Goal: Task Accomplishment & Management: Use online tool/utility

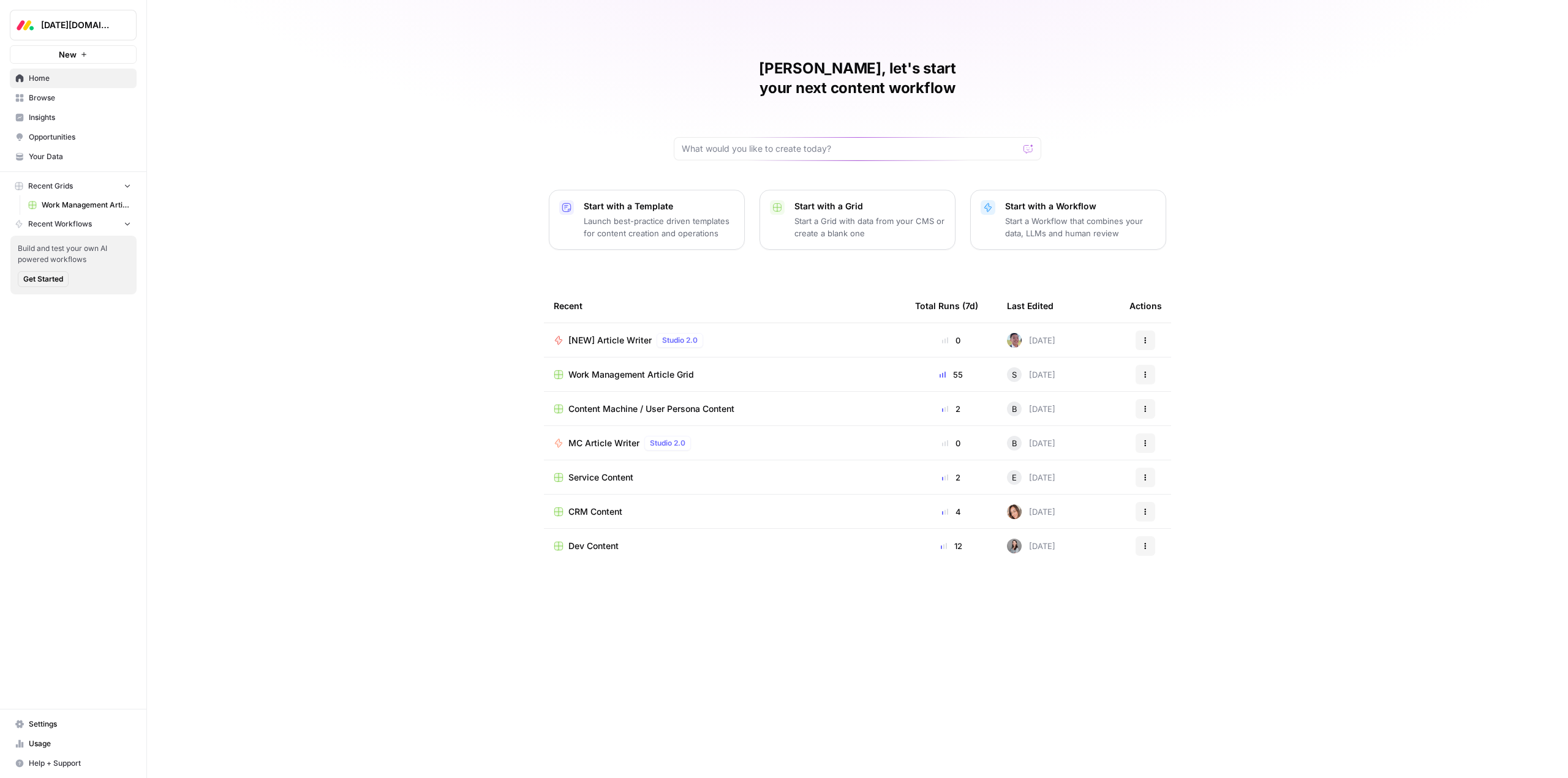
click at [72, 20] on span "[DATE][DOMAIN_NAME]" at bounding box center [79, 25] width 74 height 12
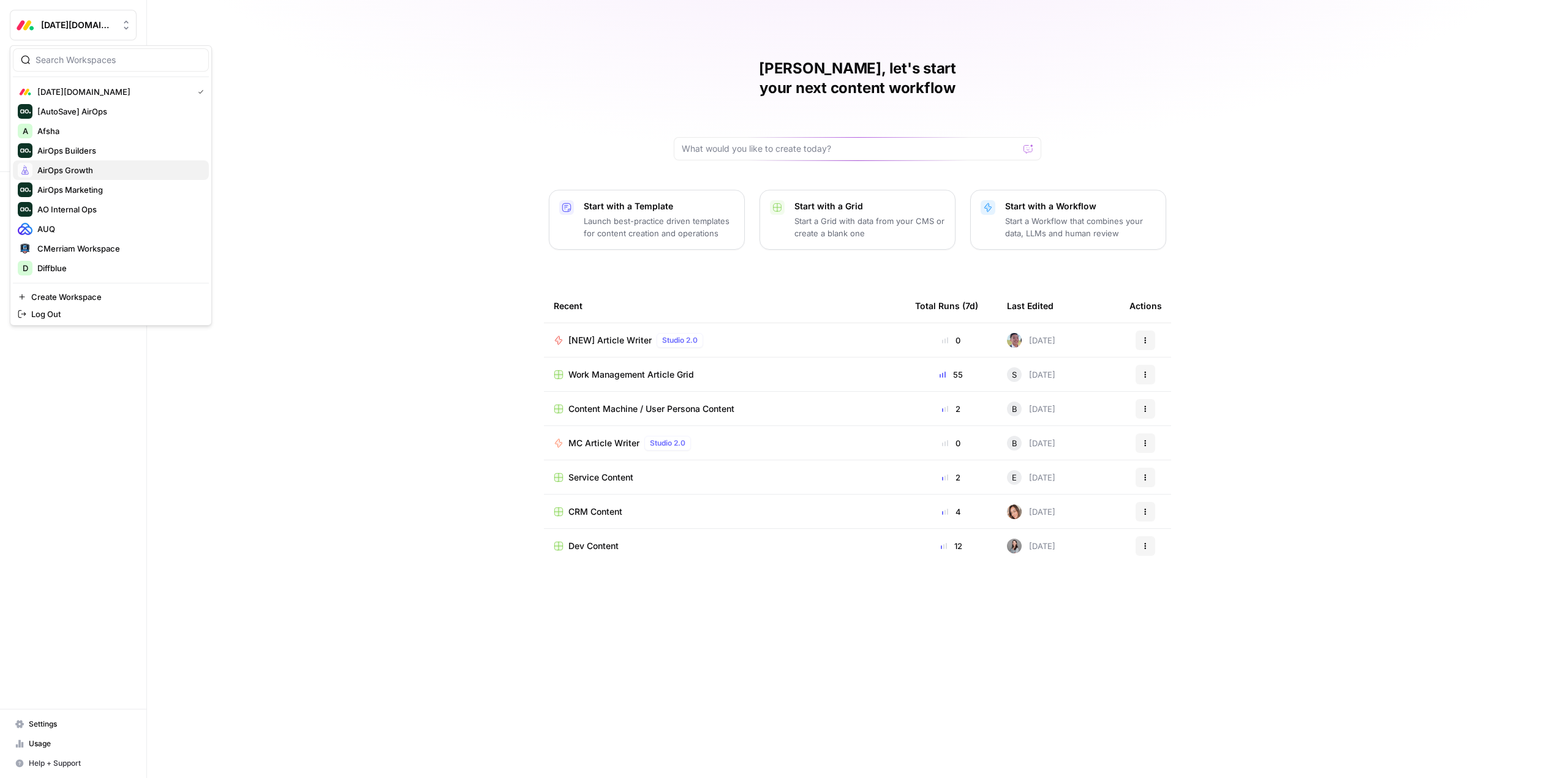
click at [109, 166] on span "AirOps Growth" at bounding box center [117, 170] width 161 height 12
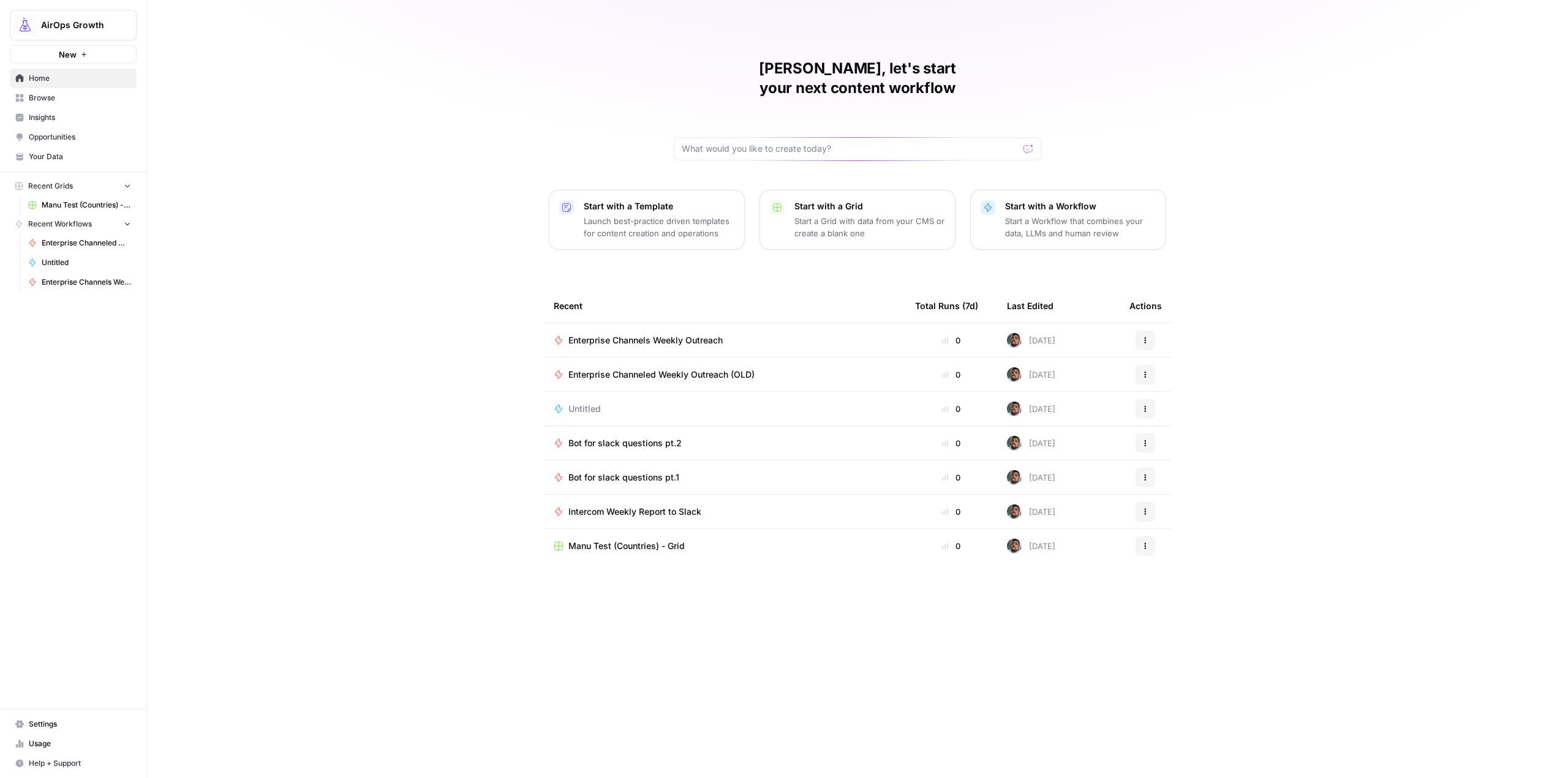
click at [706, 334] on span "Enterprise Channels Weekly Outreach" at bounding box center [645, 340] width 154 height 12
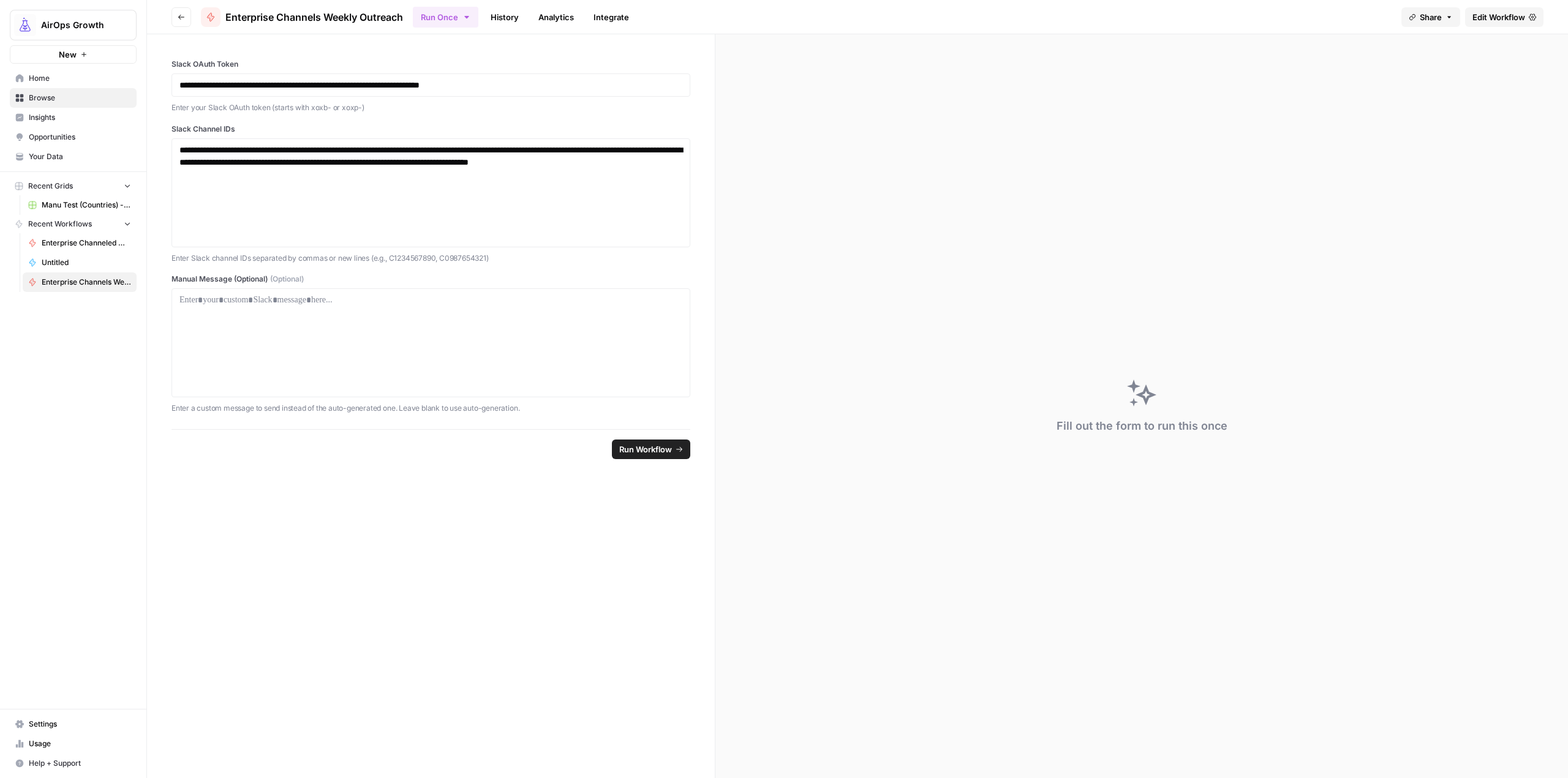
click at [1502, 12] on span "Edit Workflow" at bounding box center [1498, 17] width 53 height 12
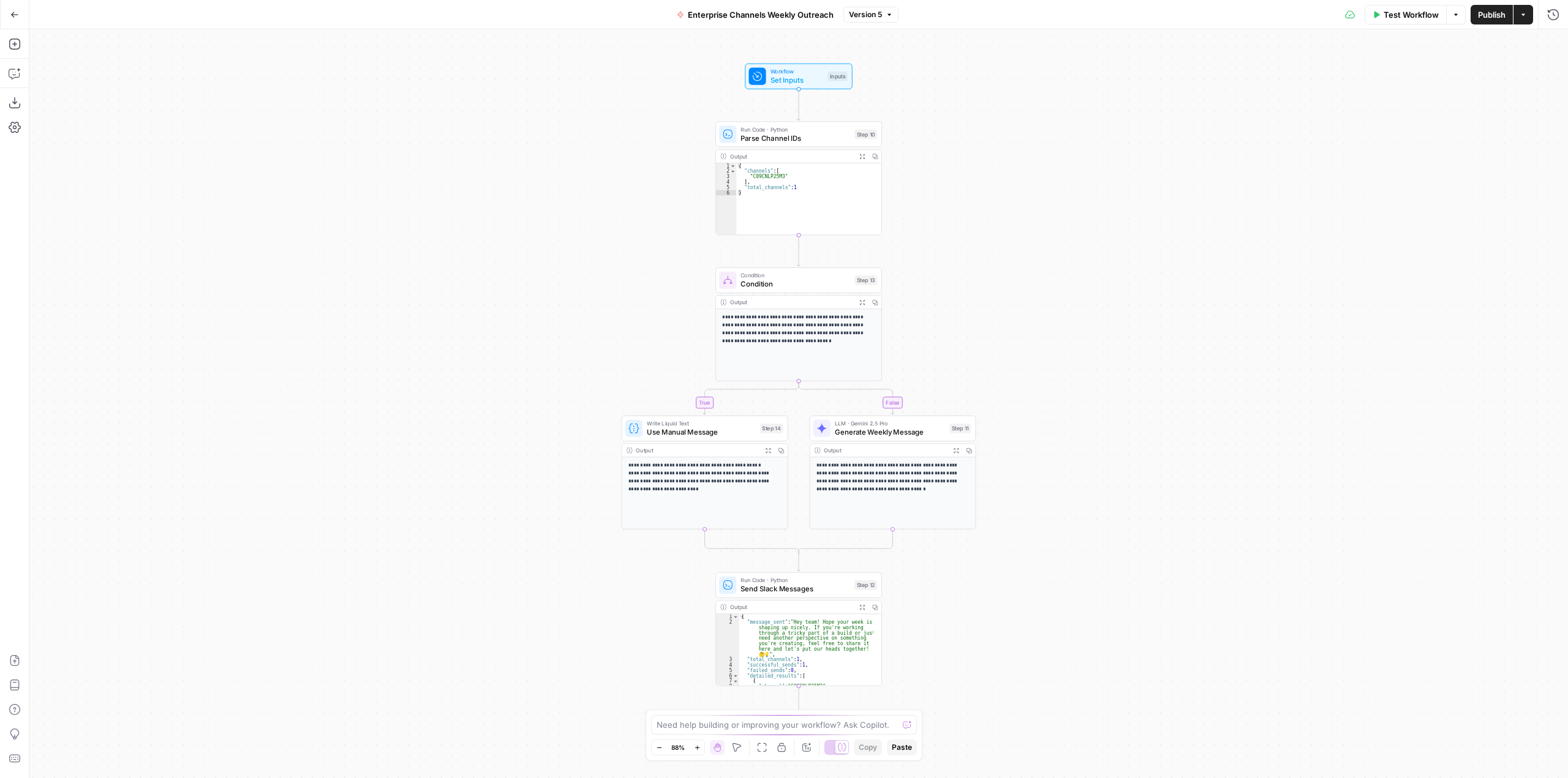
click at [1407, 13] on span "Test Workflow" at bounding box center [1411, 15] width 55 height 12
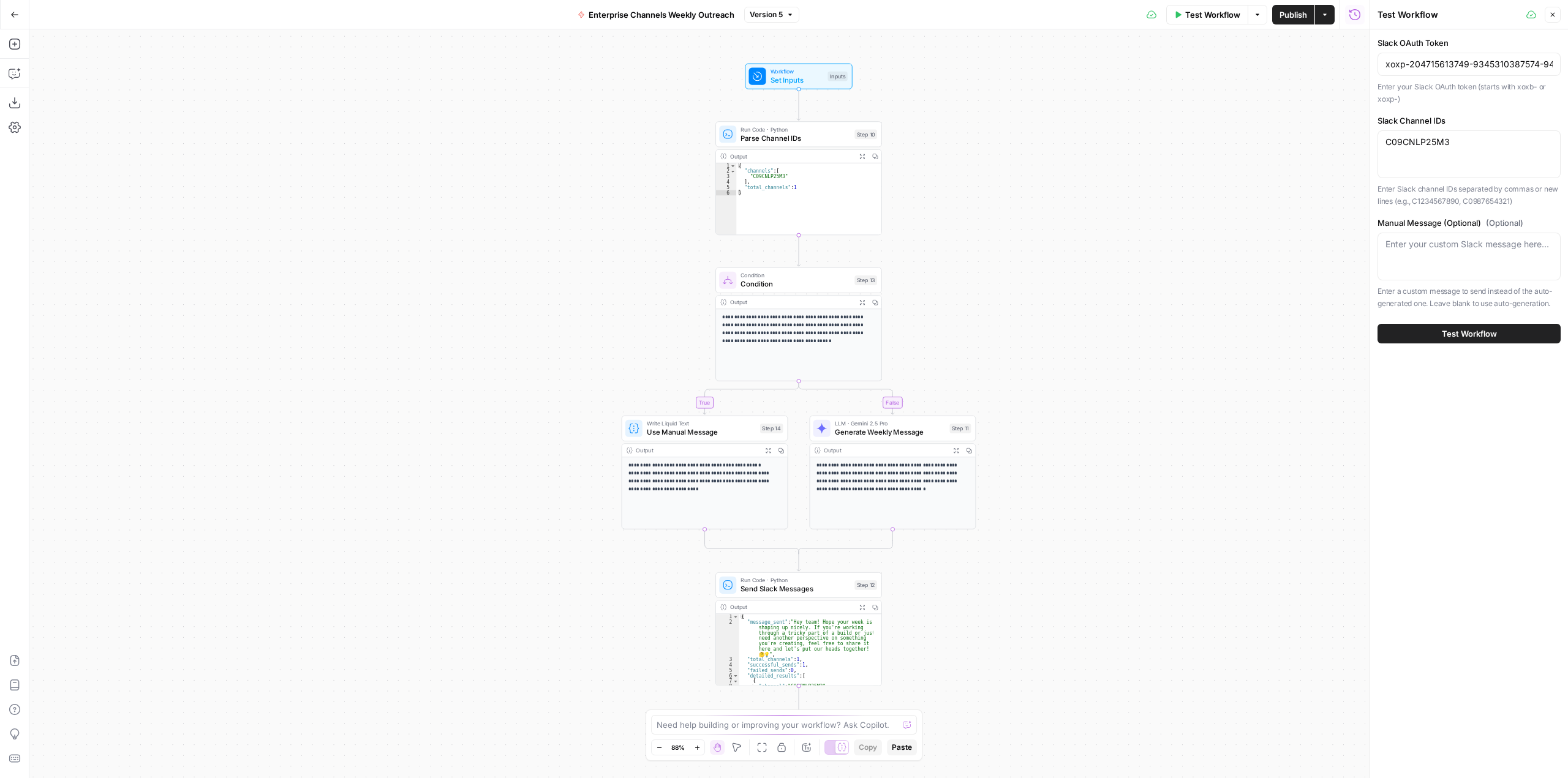
click at [1469, 149] on div "C09CNLP25M3 C09CNLP25M3" at bounding box center [1469, 154] width 183 height 47
drag, startPoint x: 1477, startPoint y: 147, endPoint x: 1380, endPoint y: 145, distance: 97.0
click at [1380, 145] on div "C09CNLP25M3 C09CNLP25M3" at bounding box center [1469, 154] width 183 height 47
click at [1208, 21] on button "Test Workflow" at bounding box center [1206, 15] width 82 height 20
drag, startPoint x: 1562, startPoint y: 16, endPoint x: 1553, endPoint y: 16, distance: 9.0
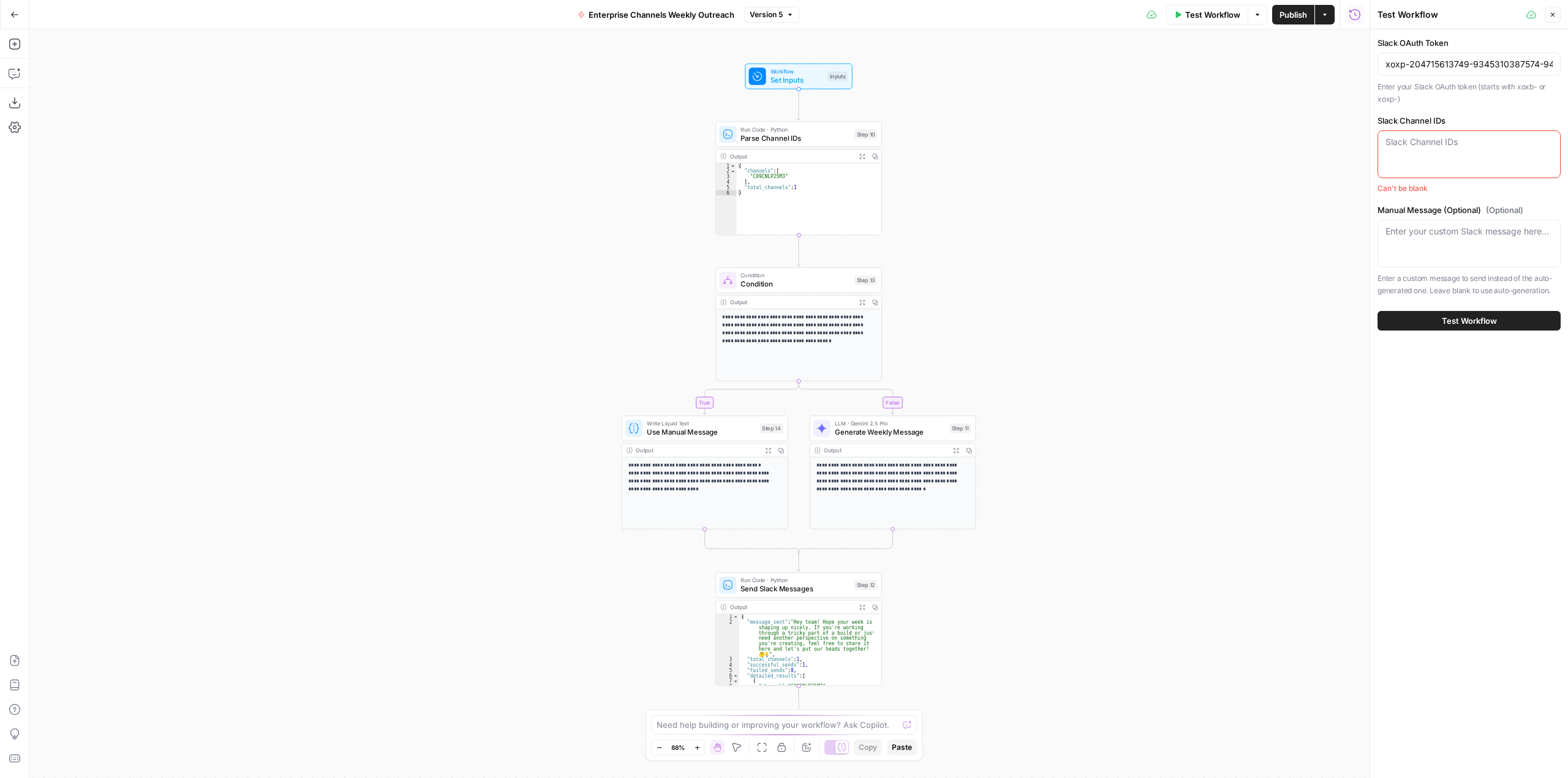
click at [1559, 16] on header "Test Workflow Close" at bounding box center [1468, 15] width 198 height 29
click at [1553, 16] on icon "button" at bounding box center [1552, 15] width 8 height 8
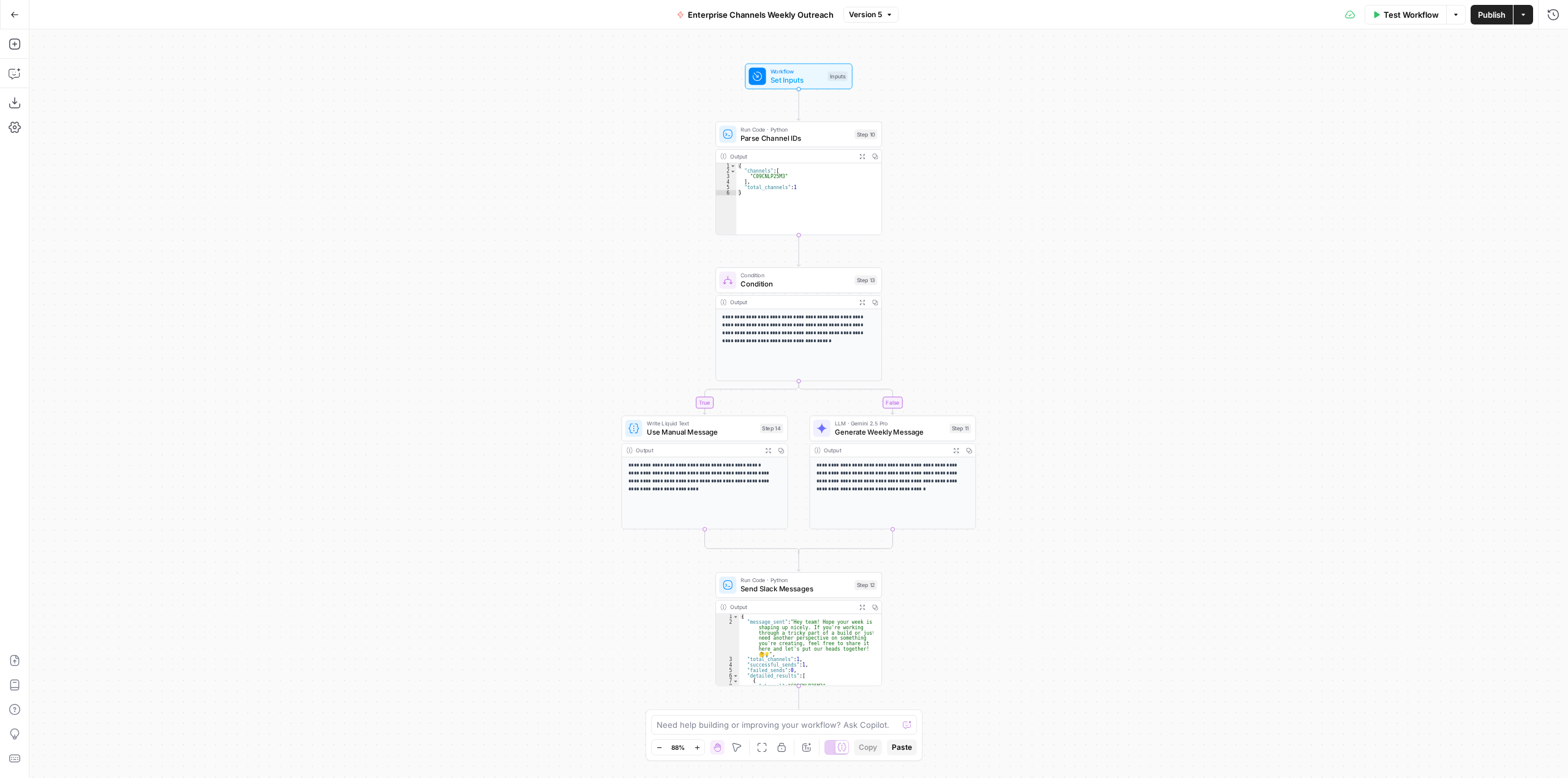
click at [1412, 14] on span "Test Workflow" at bounding box center [1411, 15] width 55 height 12
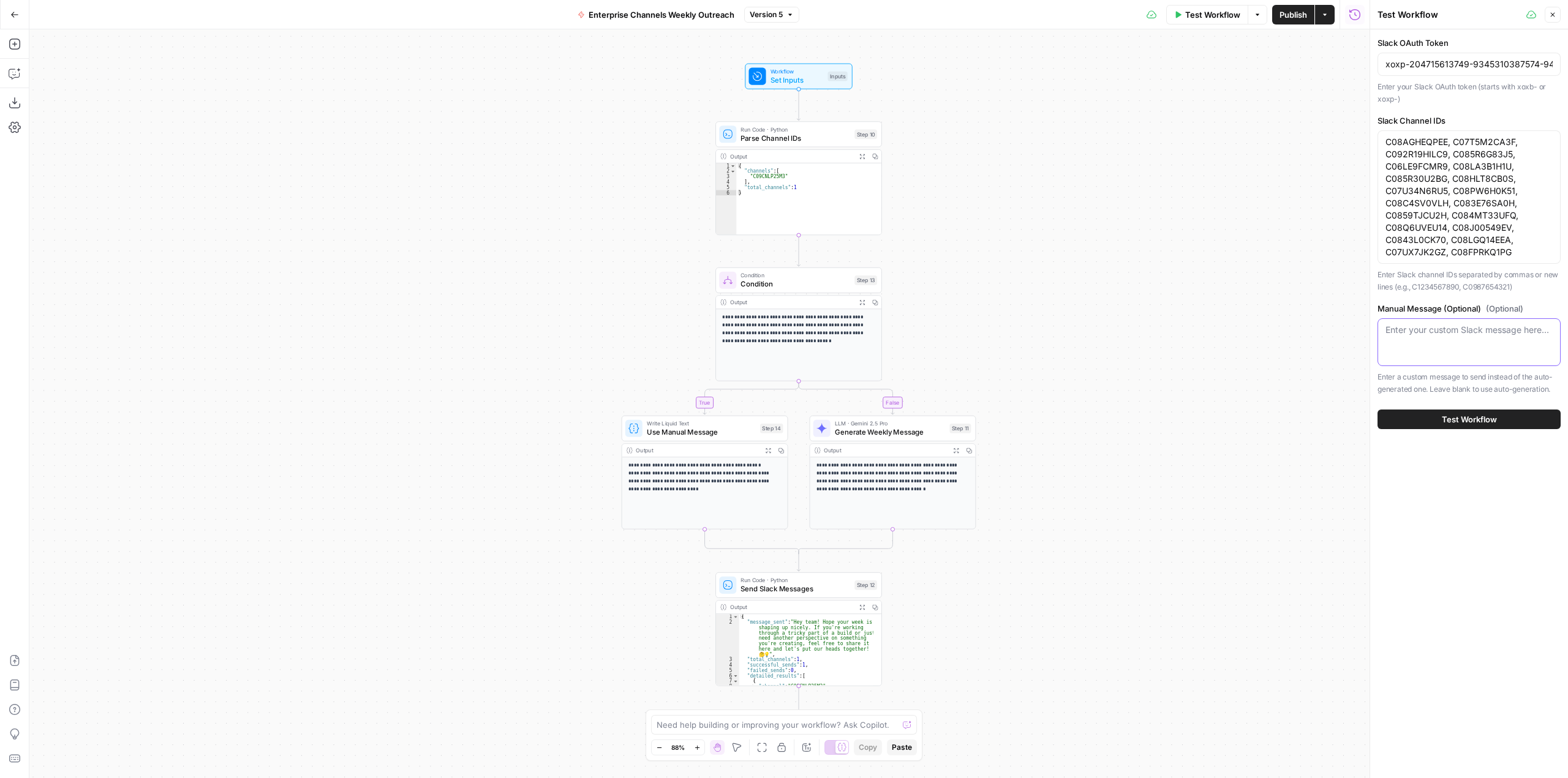
click at [1474, 329] on textarea "Manual Message (Optional) (Optional)" at bounding box center [1469, 329] width 167 height 12
click at [1438, 329] on textarea "Manual Message (Optional) (Optional)" at bounding box center [1469, 329] width 167 height 12
paste textarea "Hey everyone! Hope you had an amazing weekend :sparkles: If you're tackling a t…"
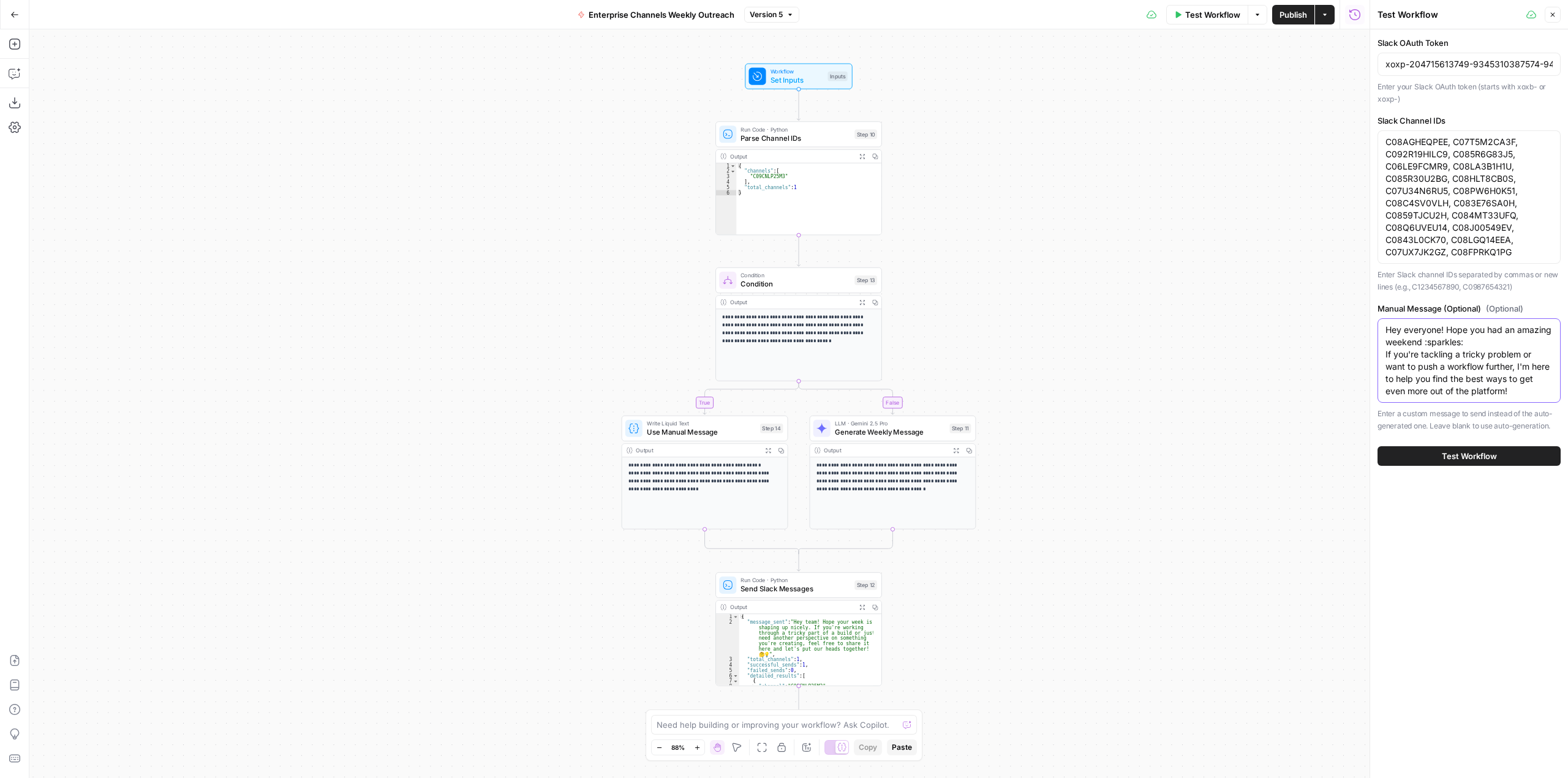
click at [1484, 330] on textarea "Hey everyone! Hope you had an amazing weekend :sparkles: If you're tackling a t…" at bounding box center [1469, 360] width 167 height 73
type textarea "Hey everyone! Hope you're having an amazing week so far :sparkles: If you're ta…"
click at [1481, 211] on textarea "C08AGHEQPEE, C07T5M2CA3F, C092R19HILC9, C085R6G83J5, C06LE9FCMR9, C08LA3B1H1U, …" at bounding box center [1469, 198] width 167 height 122
click at [1471, 223] on textarea "C08AGHEQPEE, C07T5M2CA3F, C092R19HILC9, C085R6G83J5, C06LE9FCMR9, C08LA3B1H1U, …" at bounding box center [1469, 198] width 167 height 122
paste textarea "7U34N6RU5"
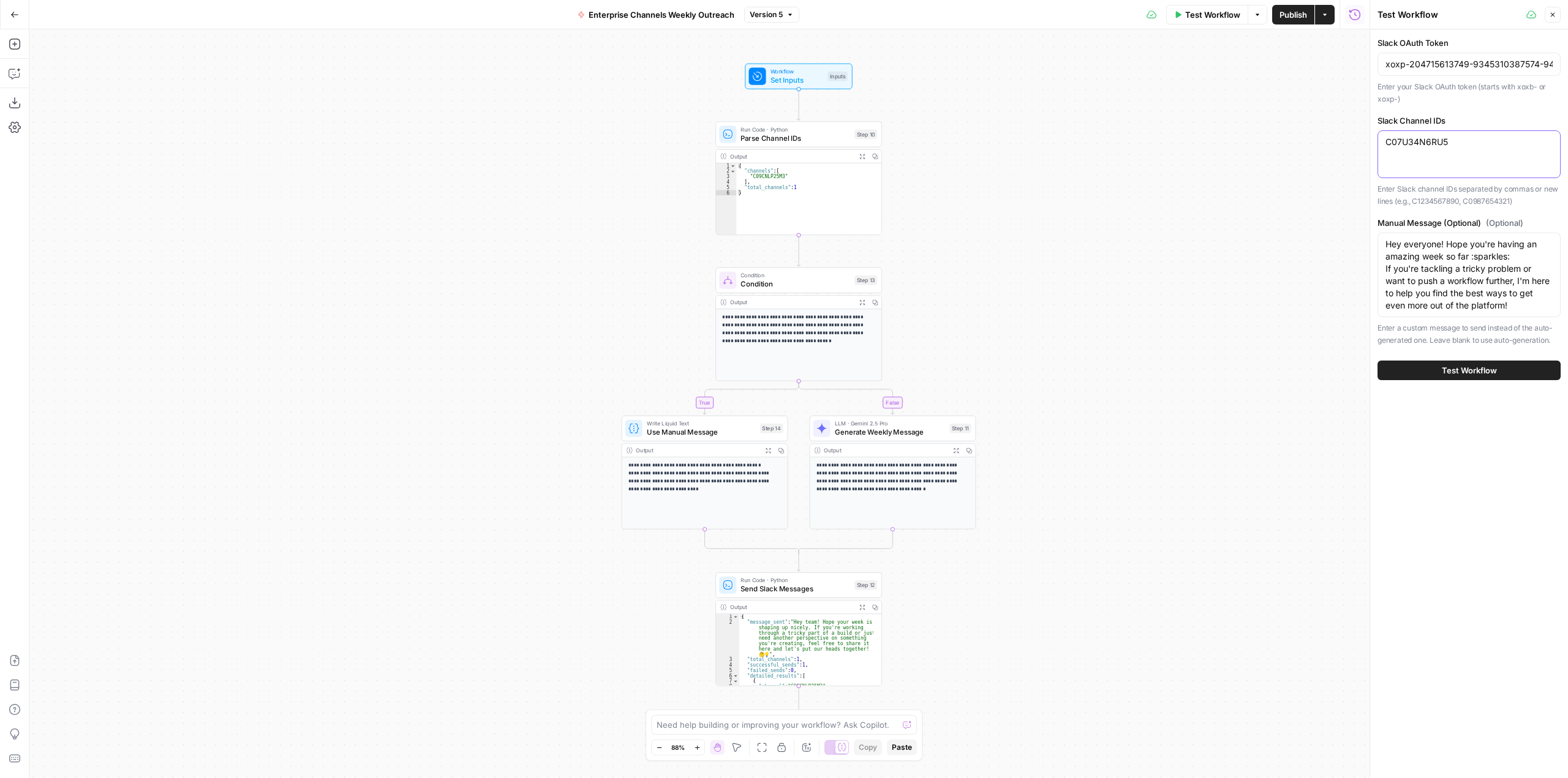
type textarea "C07U34N6RU5"
click at [1472, 376] on span "Test Workflow" at bounding box center [1469, 370] width 55 height 12
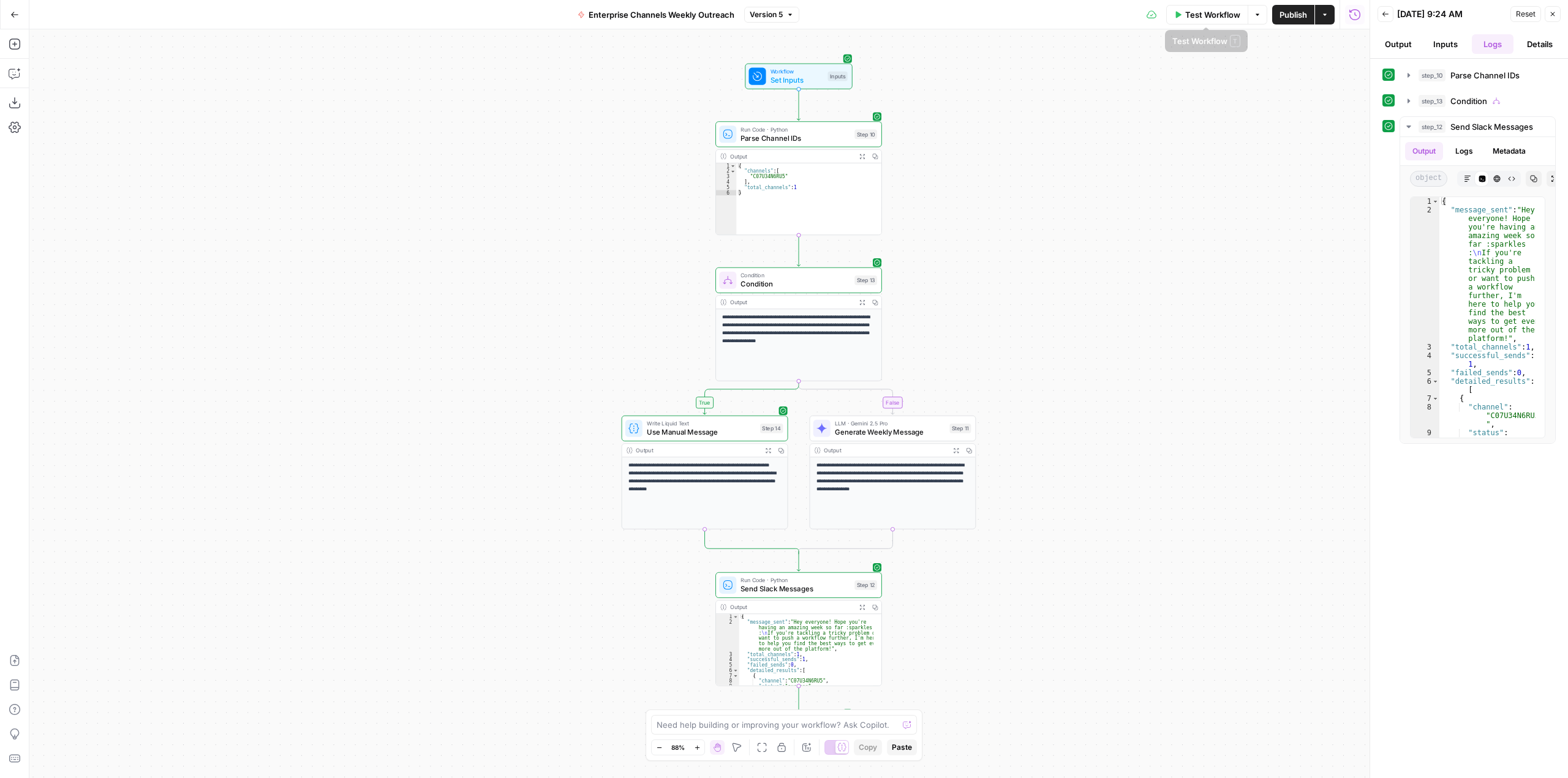
click at [1214, 16] on span "Test Workflow" at bounding box center [1212, 15] width 55 height 12
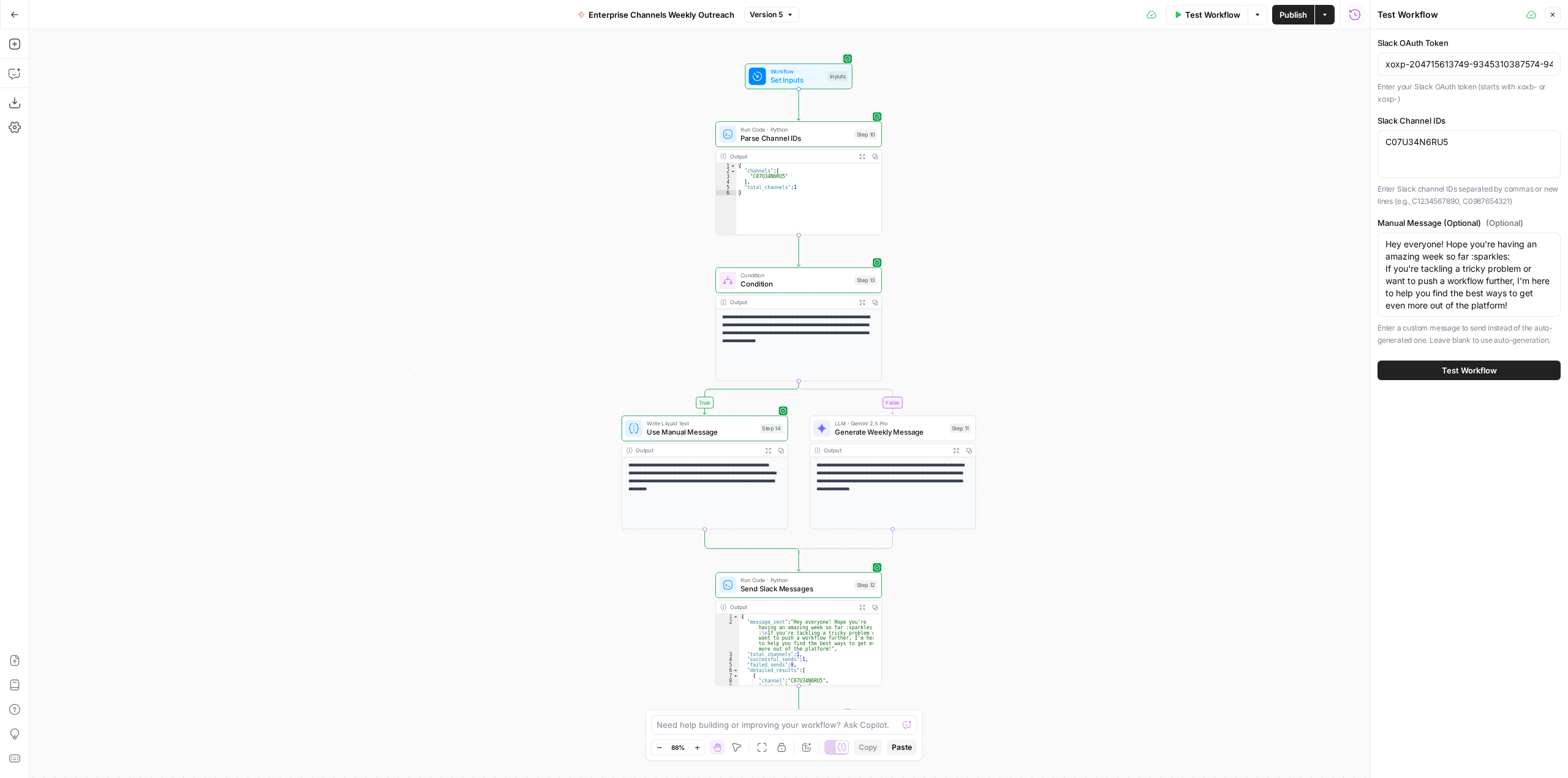
click at [1502, 154] on div "C07U34N6RU5 C07U34N6RU5" at bounding box center [1469, 154] width 183 height 47
paste textarea "8AGHEQPEE, C07T5M2CA3F, C092R19HILC9, C085R6G83J5, C06LE9FCMR9, C08LA3B1H1U, C0…"
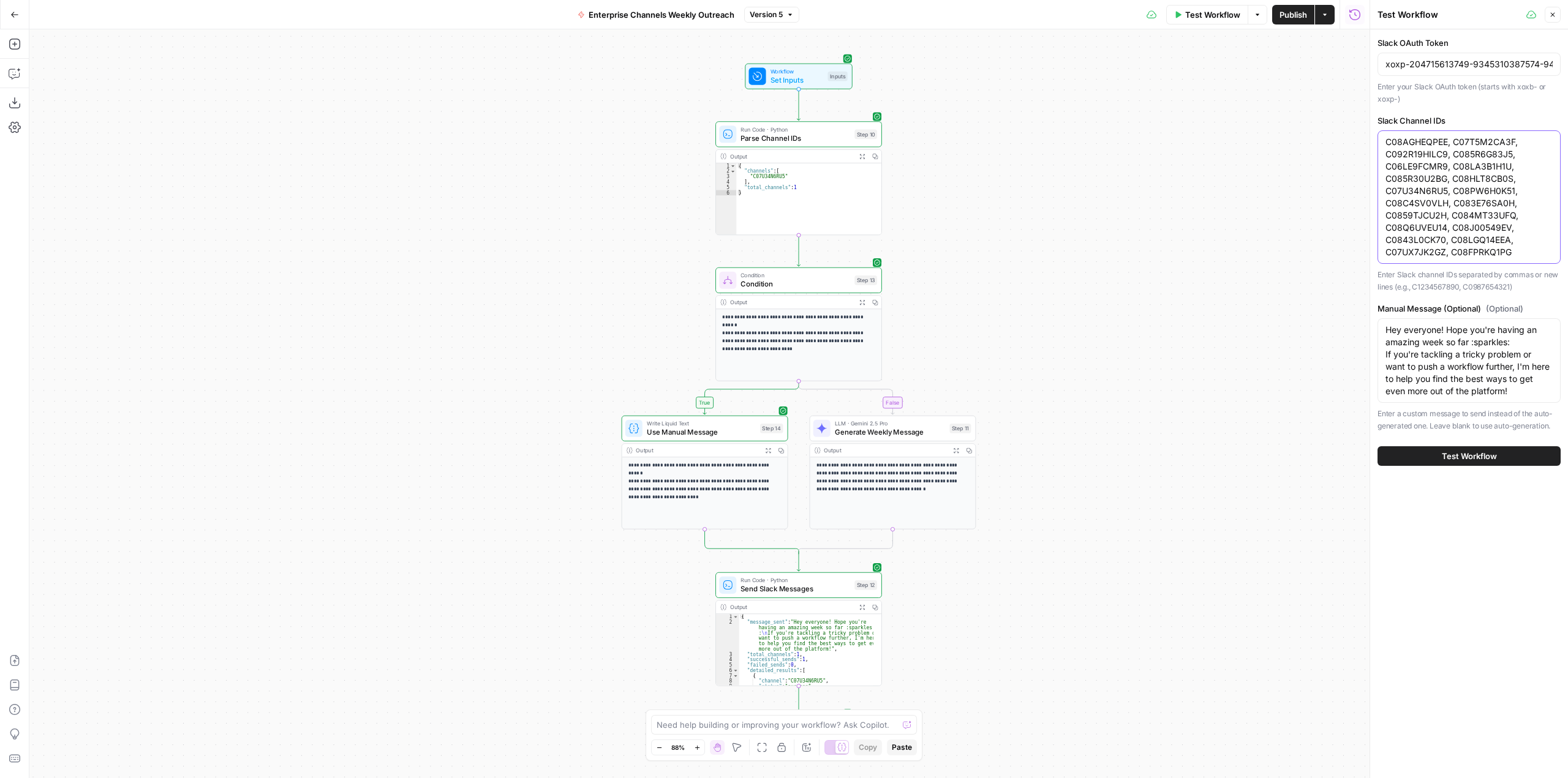
click at [1495, 233] on textarea "C08AGHEQPEE, C07T5M2CA3F, C092R19HILC9, C085R6G83J5, C06LE9FCMR9, C08LA3B1H1U, …" at bounding box center [1469, 198] width 167 height 122
click at [1435, 189] on textarea "C08AGHEQPEE, C07T5M2CA3F, C092R19HILC9, C085R6G83J5, C06LE9FCMR9, C08LA3B1H1U, …" at bounding box center [1469, 198] width 167 height 122
type textarea "C08AGHEQPEE, C07T5M2CA3F, C092R19HILC9, C085R6G83J5, C06LE9FCMR9, C08LA3B1H1U, …"
click at [1464, 458] on span "Test Workflow" at bounding box center [1469, 456] width 55 height 12
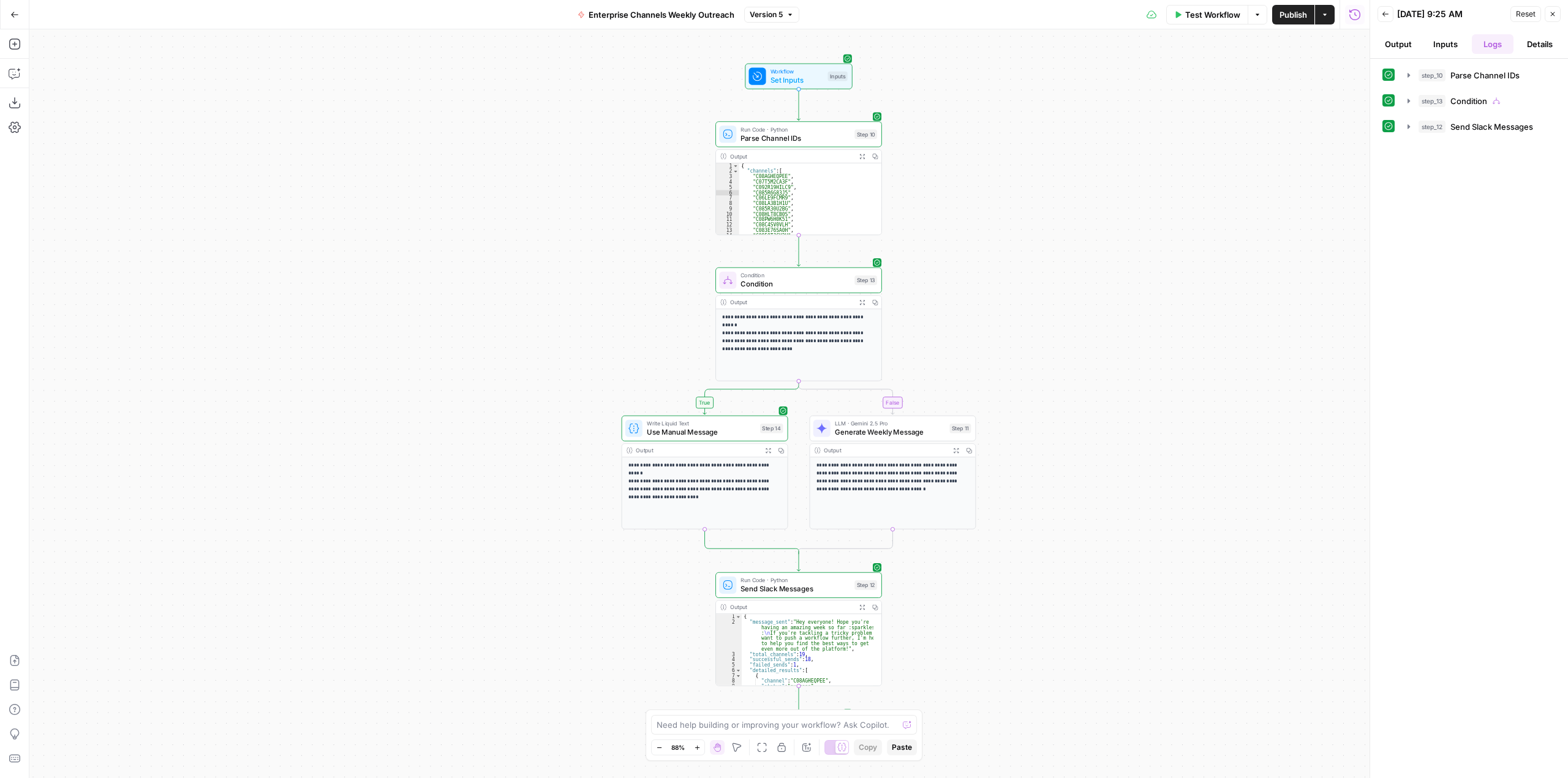
click at [1387, 42] on button "Output" at bounding box center [1398, 44] width 42 height 20
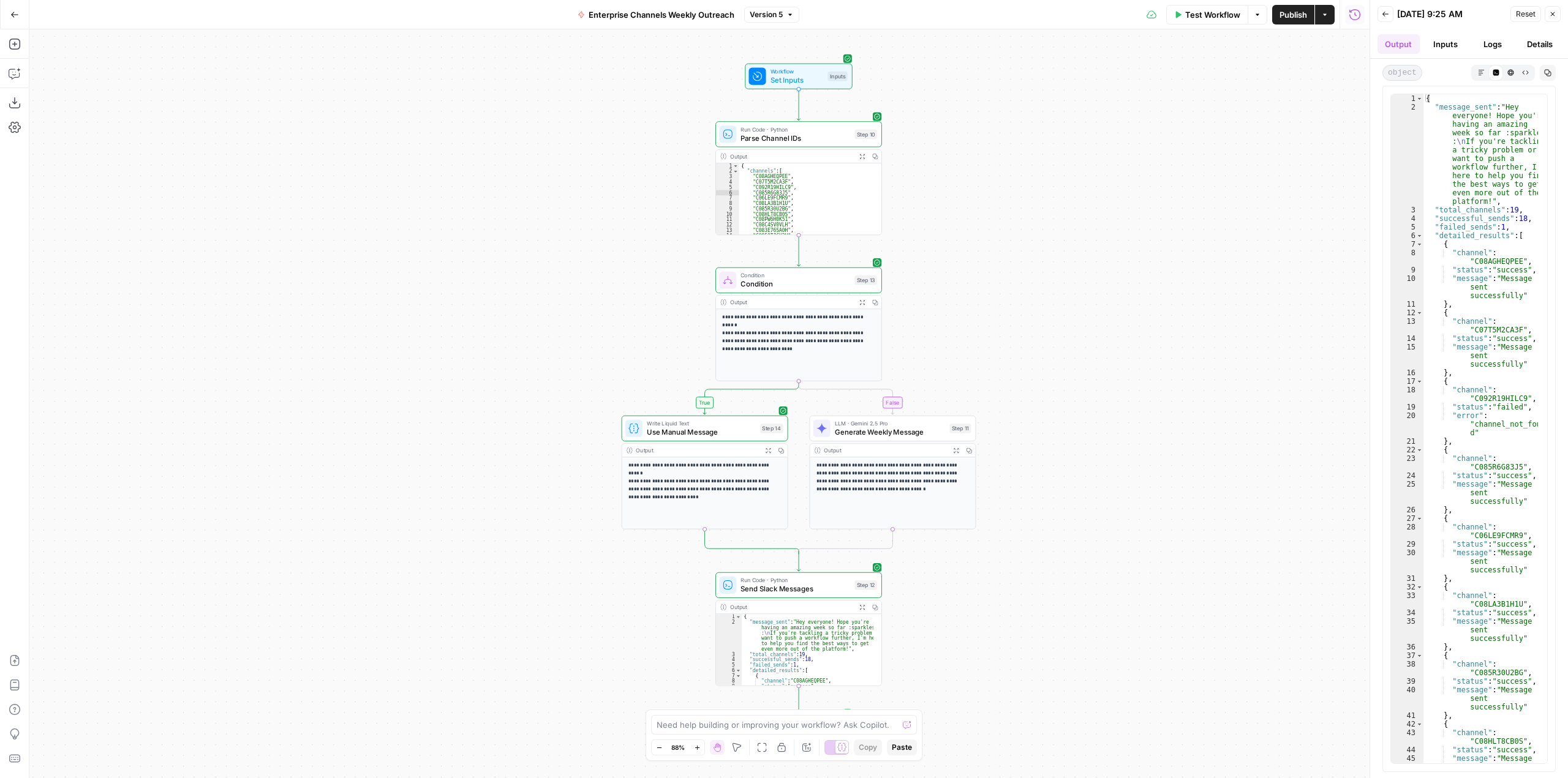
click at [1439, 44] on button "Inputs" at bounding box center [1445, 44] width 42 height 20
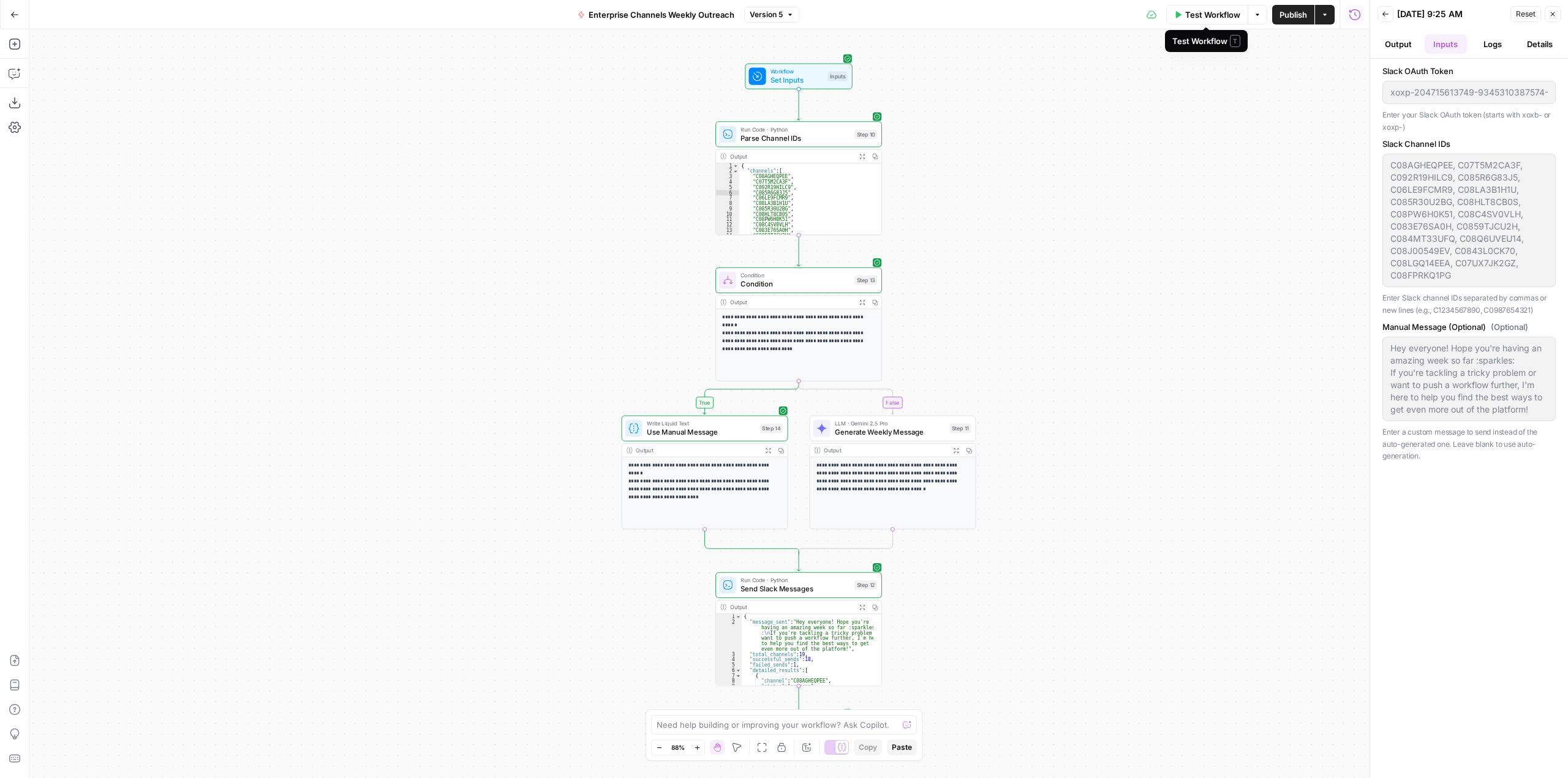
click at [1220, 17] on span "Test Workflow" at bounding box center [1212, 15] width 55 height 12
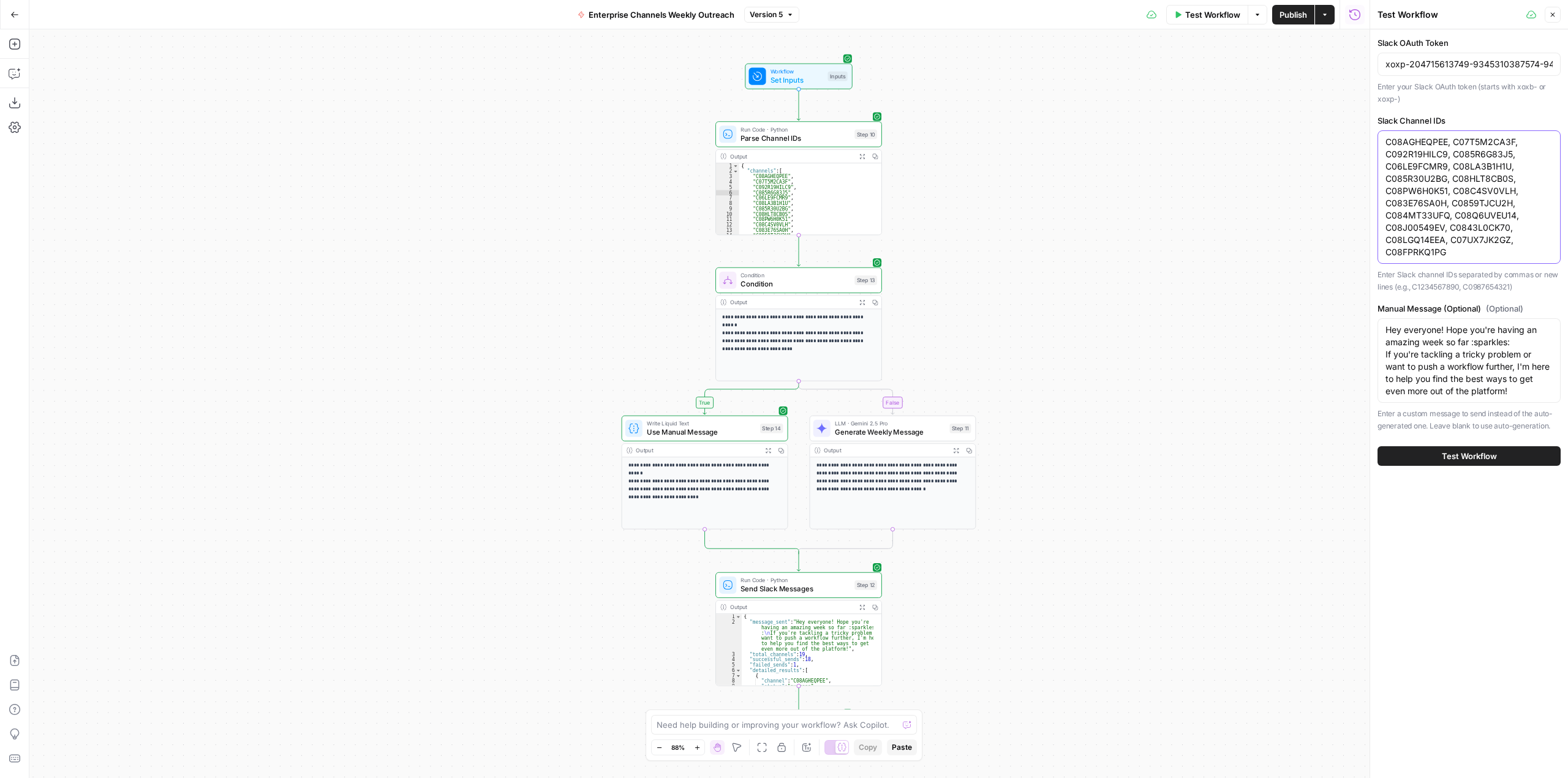
click at [1530, 235] on textarea "C08AGHEQPEE, C07T5M2CA3F, C092R19HILC9, C085R6G83J5, C06LE9FCMR9, C08LA3B1H1U, …" at bounding box center [1469, 198] width 167 height 122
click at [1480, 254] on textarea "C08AGHEQPEE, C07T5M2CA3F, C092R19HILC9, C085R6G83J5, C06LE9FCMR9, C08LA3B1H1U, …" at bounding box center [1469, 198] width 167 height 122
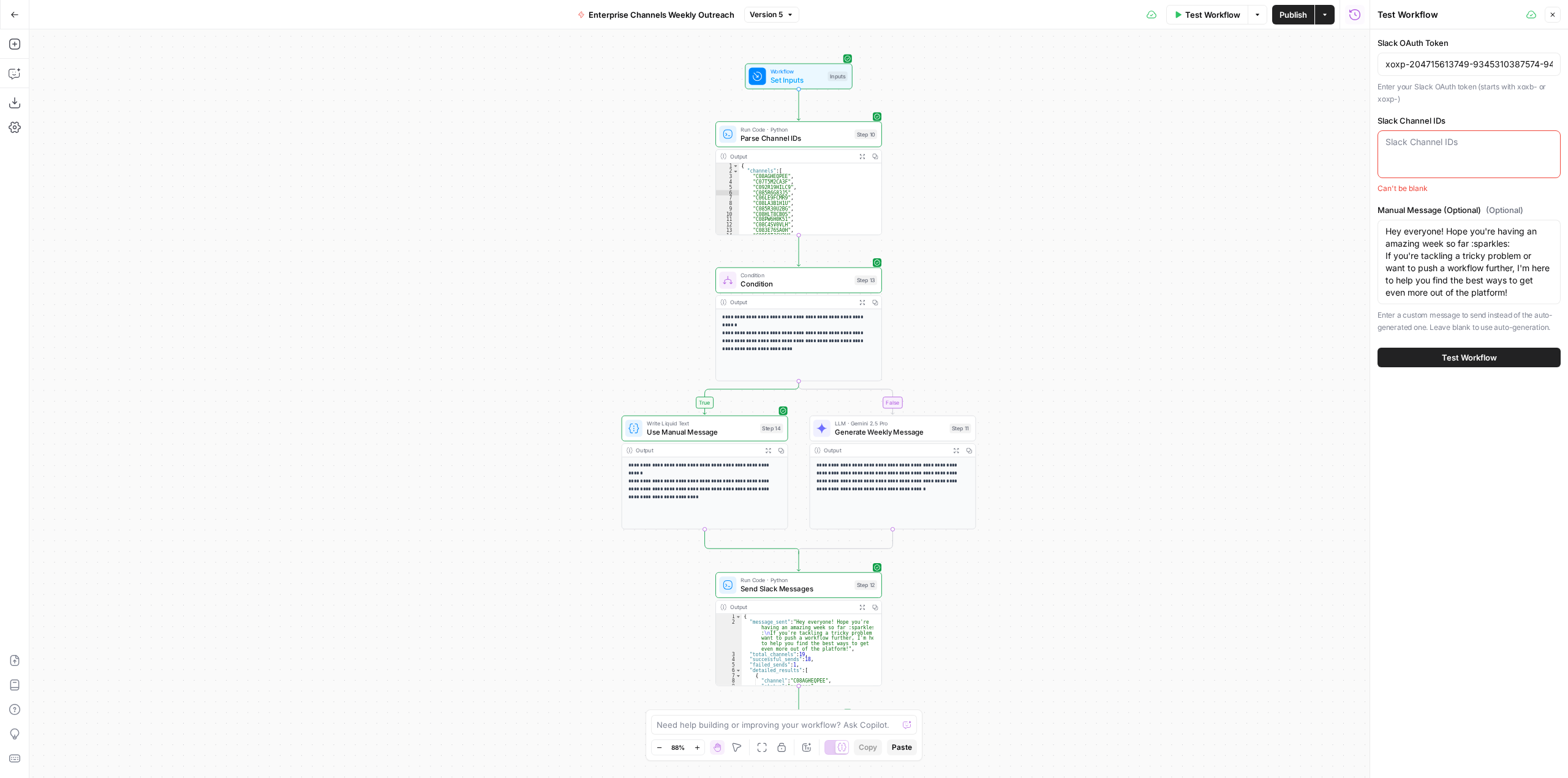
click at [1151, 239] on div "true false Workflow Set Inputs Inputs Run Code · Python Parse Channel IDs Step …" at bounding box center [699, 404] width 1340 height 749
click at [1201, 9] on span "Test Workflow" at bounding box center [1212, 15] width 55 height 12
click at [1553, 16] on icon "button" at bounding box center [1552, 15] width 4 height 4
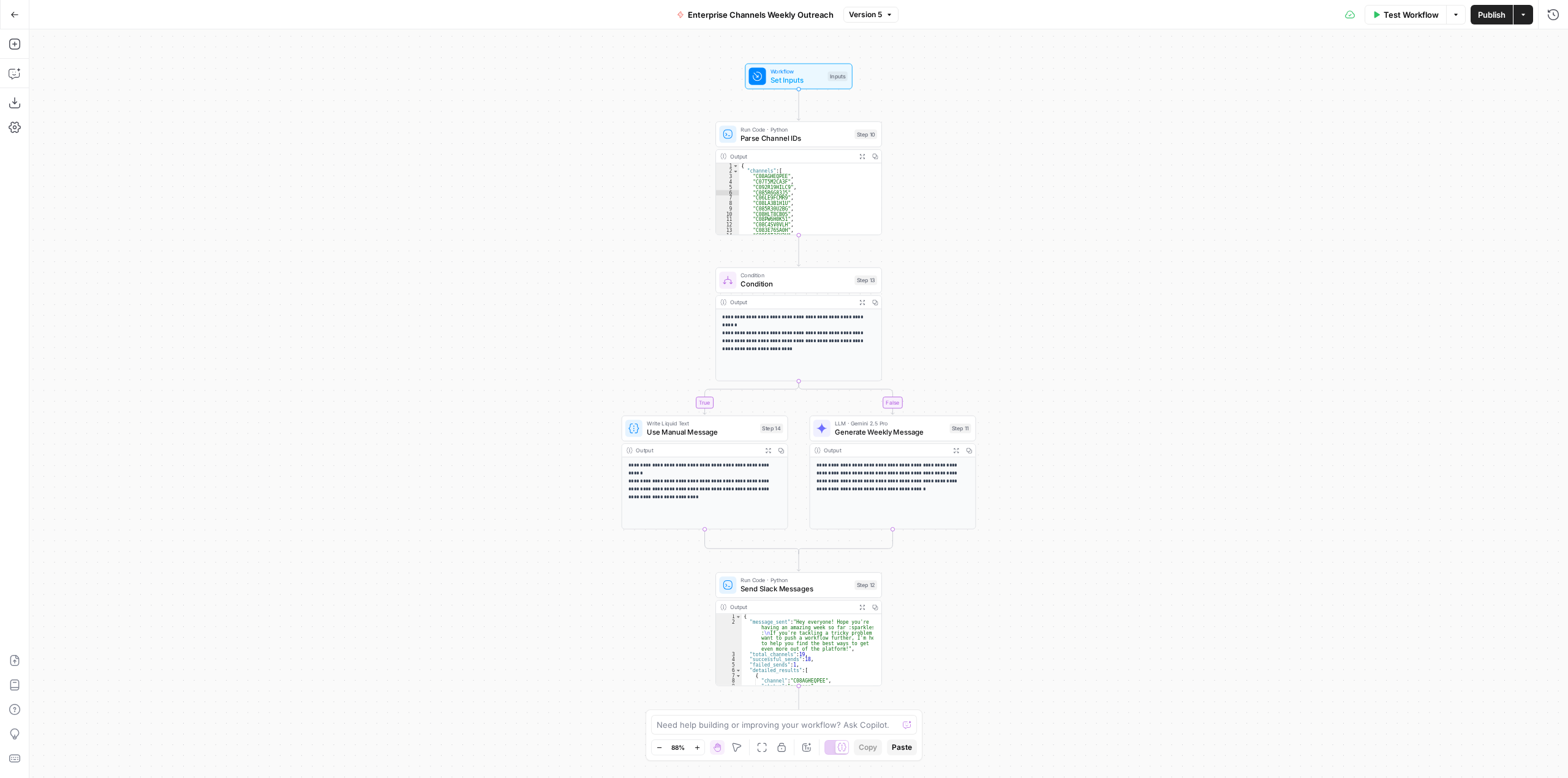
click at [1407, 16] on span "Test Workflow" at bounding box center [1411, 15] width 55 height 12
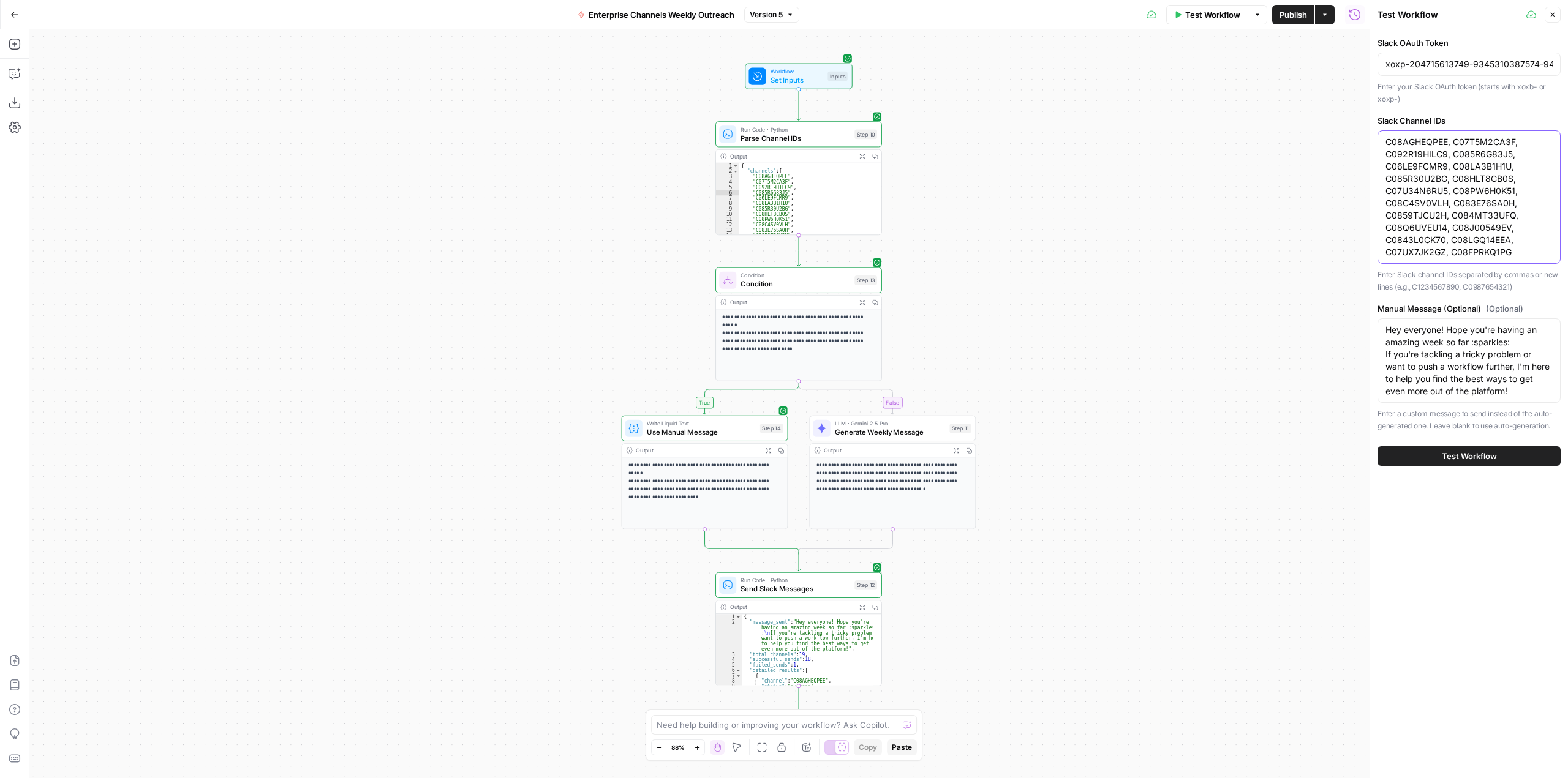
click at [1416, 153] on textarea "C08AGHEQPEE, C07T5M2CA3F, C092R19HILC9, C085R6G83J5, C06LE9FCMR9, C08LA3B1H1U, …" at bounding box center [1469, 198] width 167 height 122
click at [760, 79] on icon at bounding box center [758, 77] width 9 height 9
click at [1317, 172] on span "edit field" at bounding box center [1313, 173] width 27 height 9
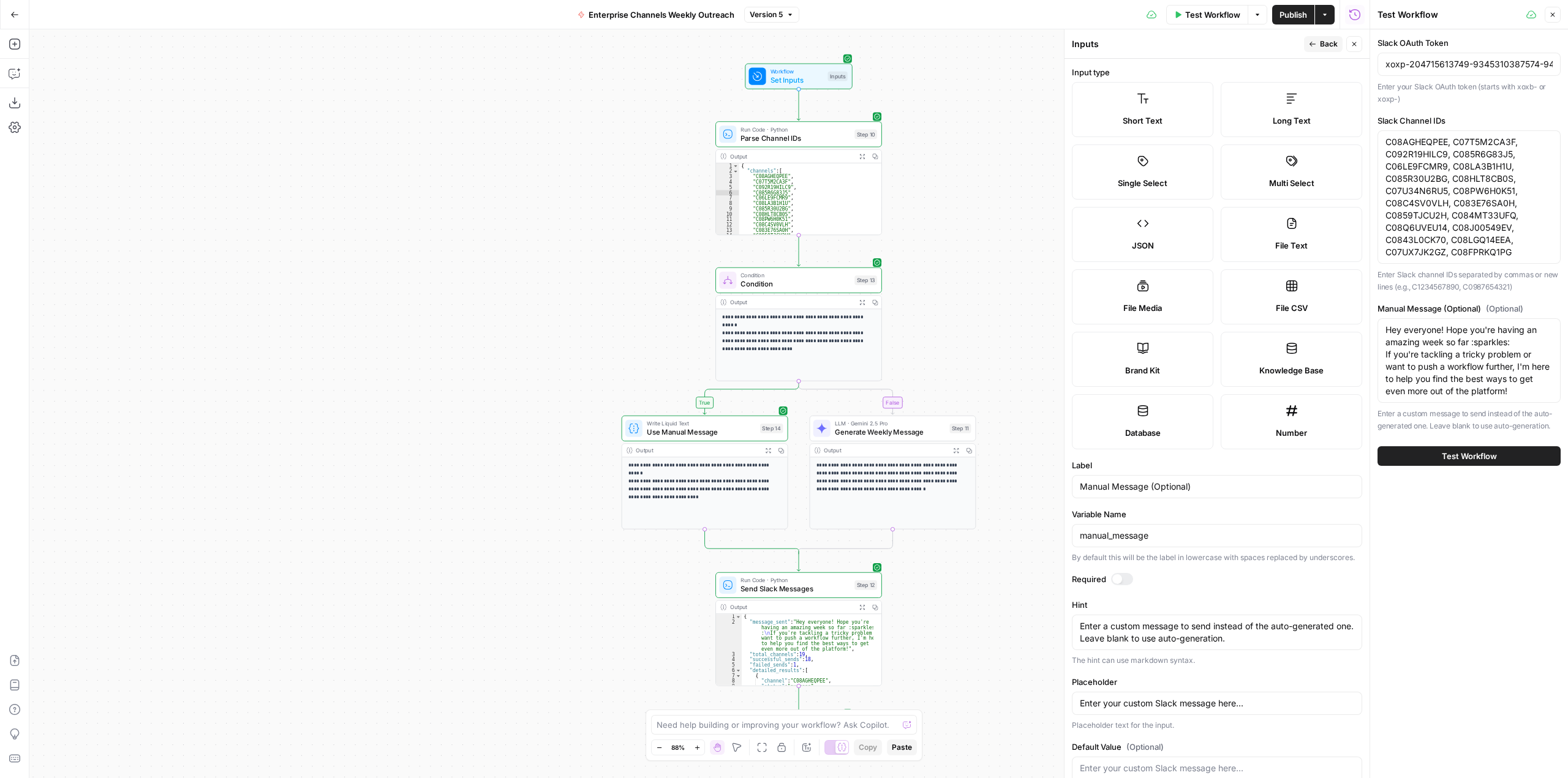
click at [1317, 41] on button "Back" at bounding box center [1323, 44] width 39 height 16
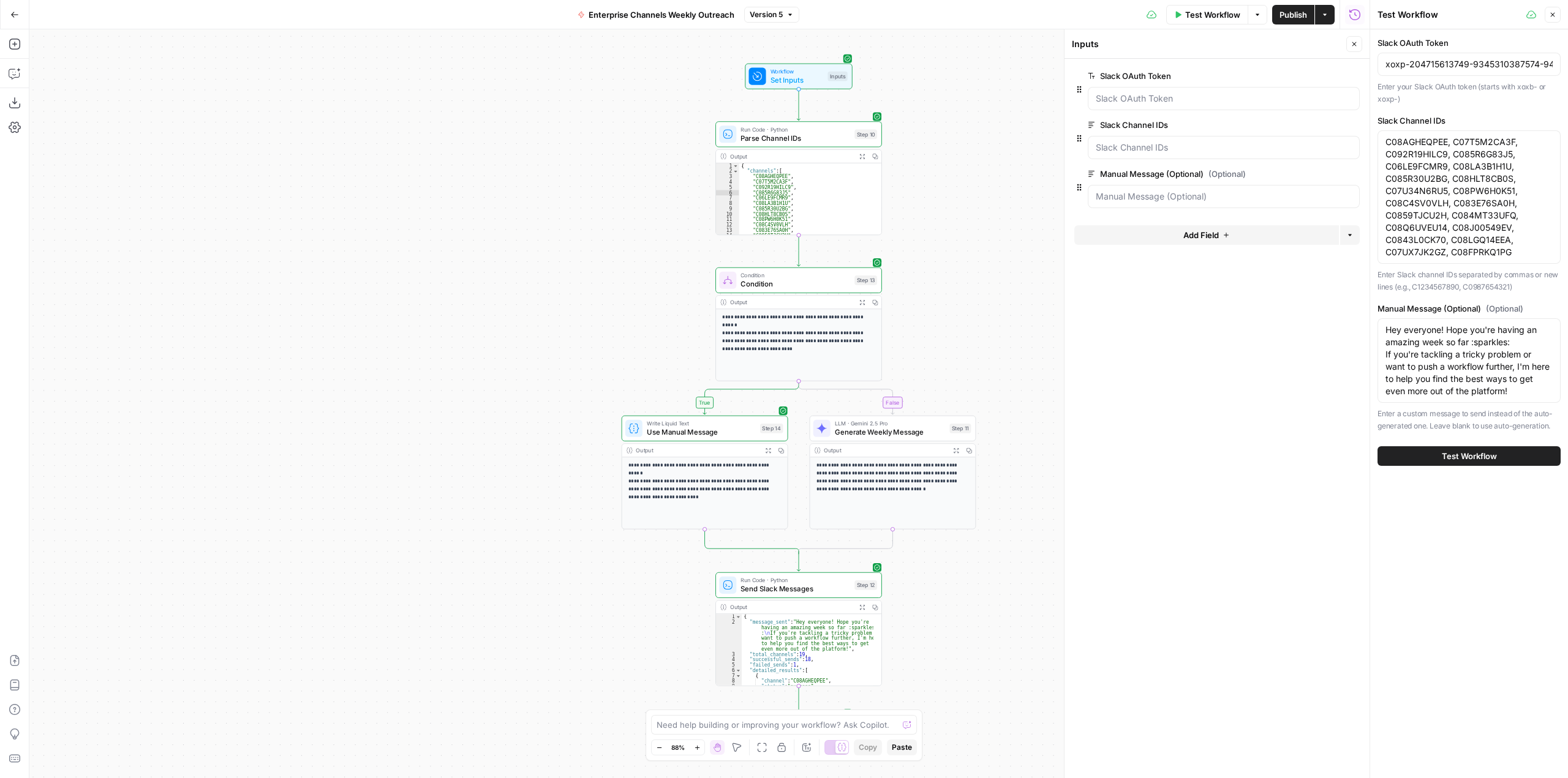
click at [1319, 129] on button "edit field" at bounding box center [1319, 124] width 47 height 15
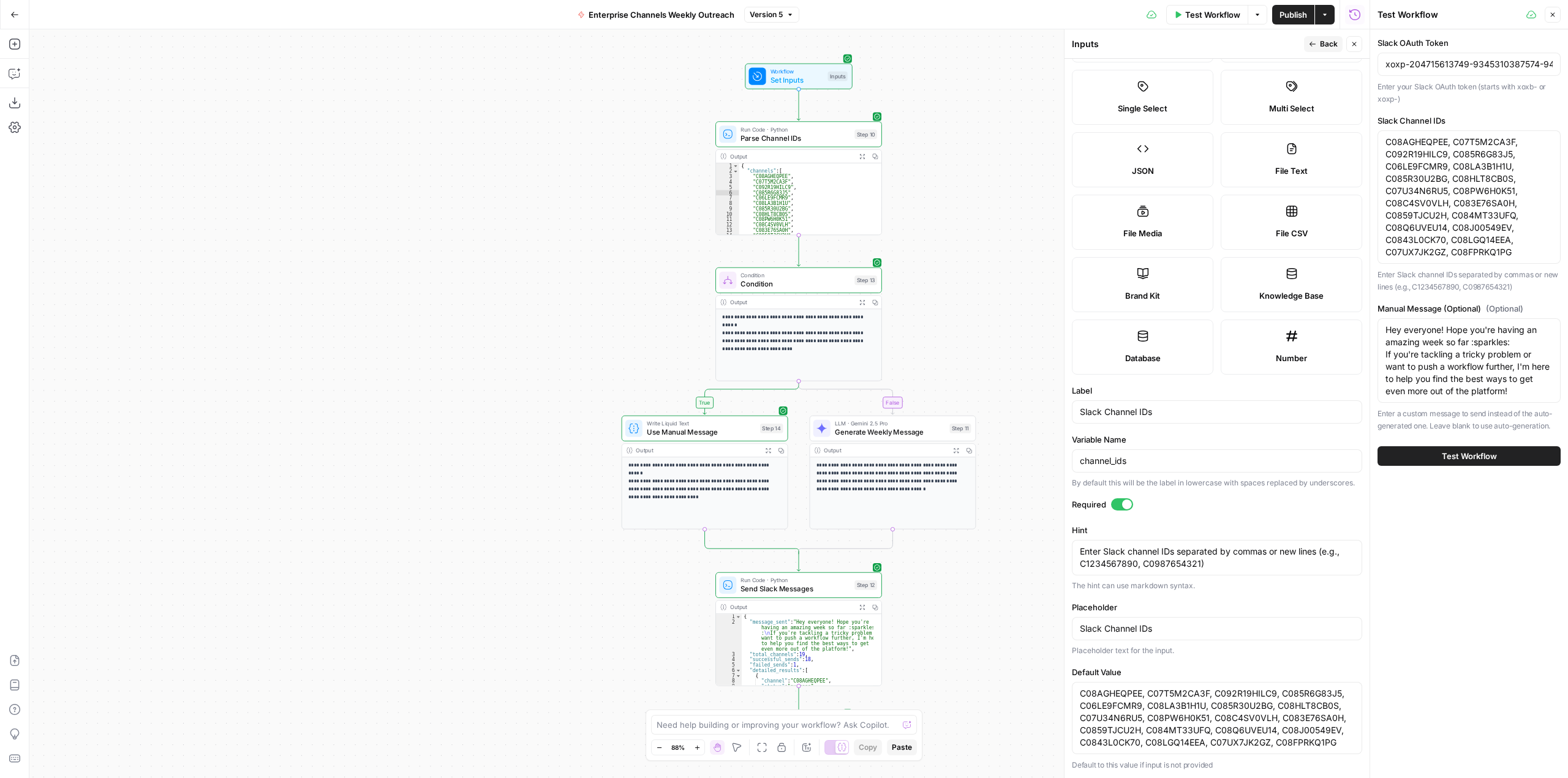
scroll to position [86, 0]
click at [1257, 691] on textarea "C08AGHEQPEE, C07T5M2CA3F, C092R19HILC9, C085R6G83J5, C06LE9FCMR9, C08LA3B1H1U, …" at bounding box center [1217, 717] width 274 height 61
type textarea "C08AGHEQPEE, C07T5M2CA3F, C092R19HLC9, C085R6G83J5, C06LE9FCMR9, C08LA3B1H1U, C…"
click at [1324, 47] on span "Back" at bounding box center [1328, 44] width 18 height 11
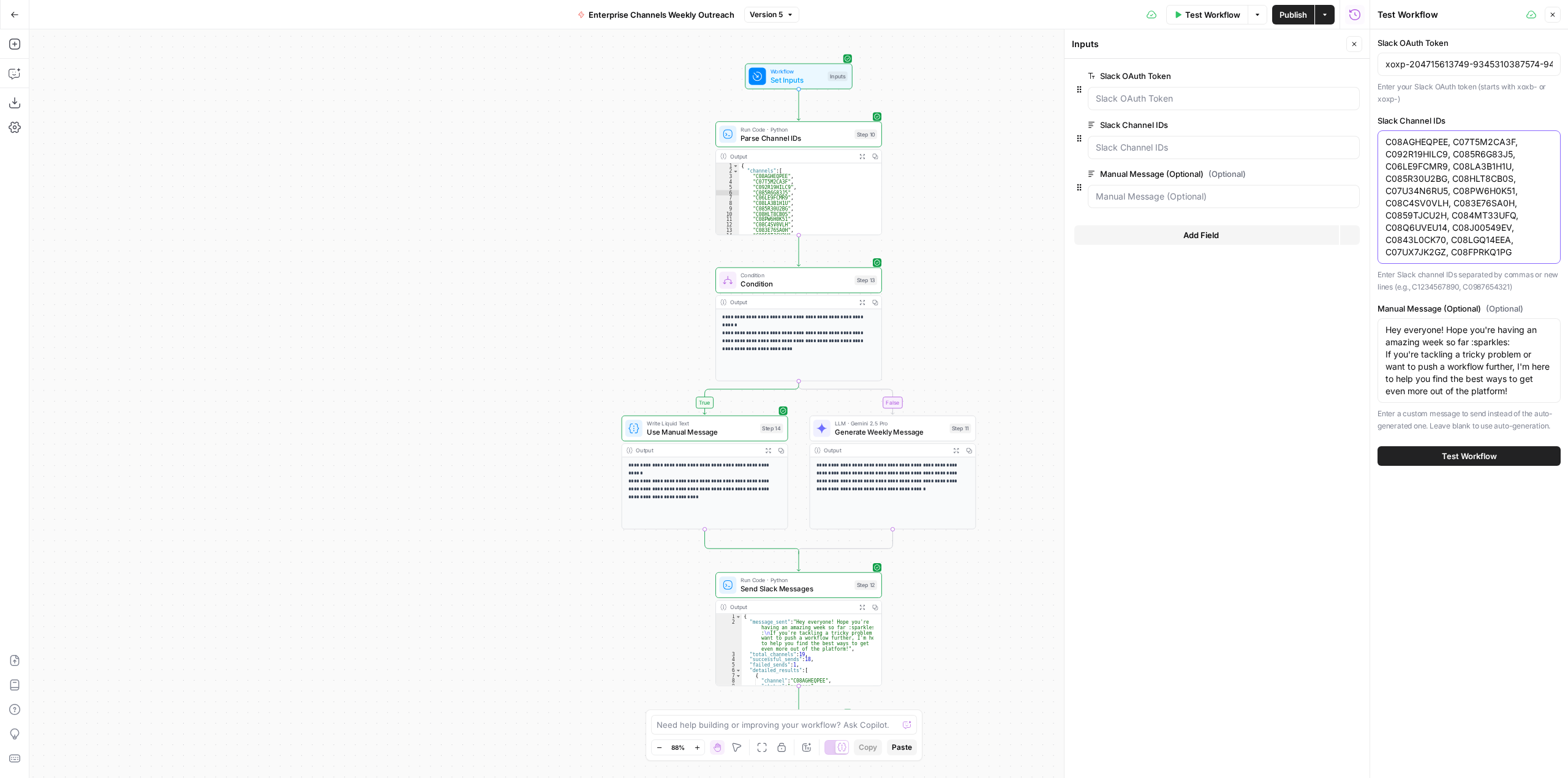
click at [1505, 204] on textarea "C08AGHEQPEE, C07T5M2CA3F, C092R19HILC9, C085R6G83J5, C06LE9FCMR9, C08LA3B1H1U, …" at bounding box center [1469, 198] width 167 height 122
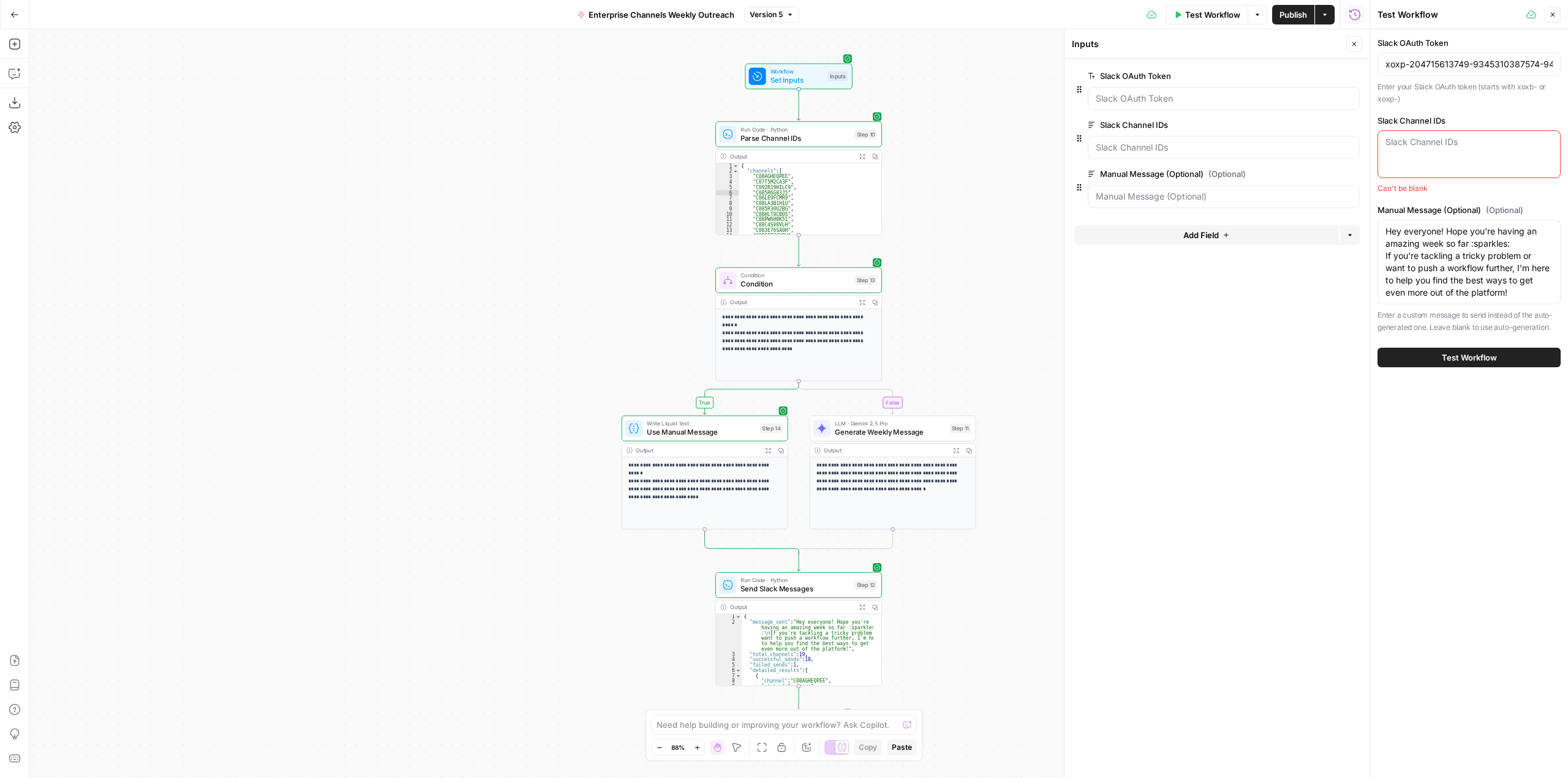
click at [1189, 14] on span "Test Workflow" at bounding box center [1212, 15] width 55 height 12
click at [1555, 18] on button "Close" at bounding box center [1552, 15] width 16 height 16
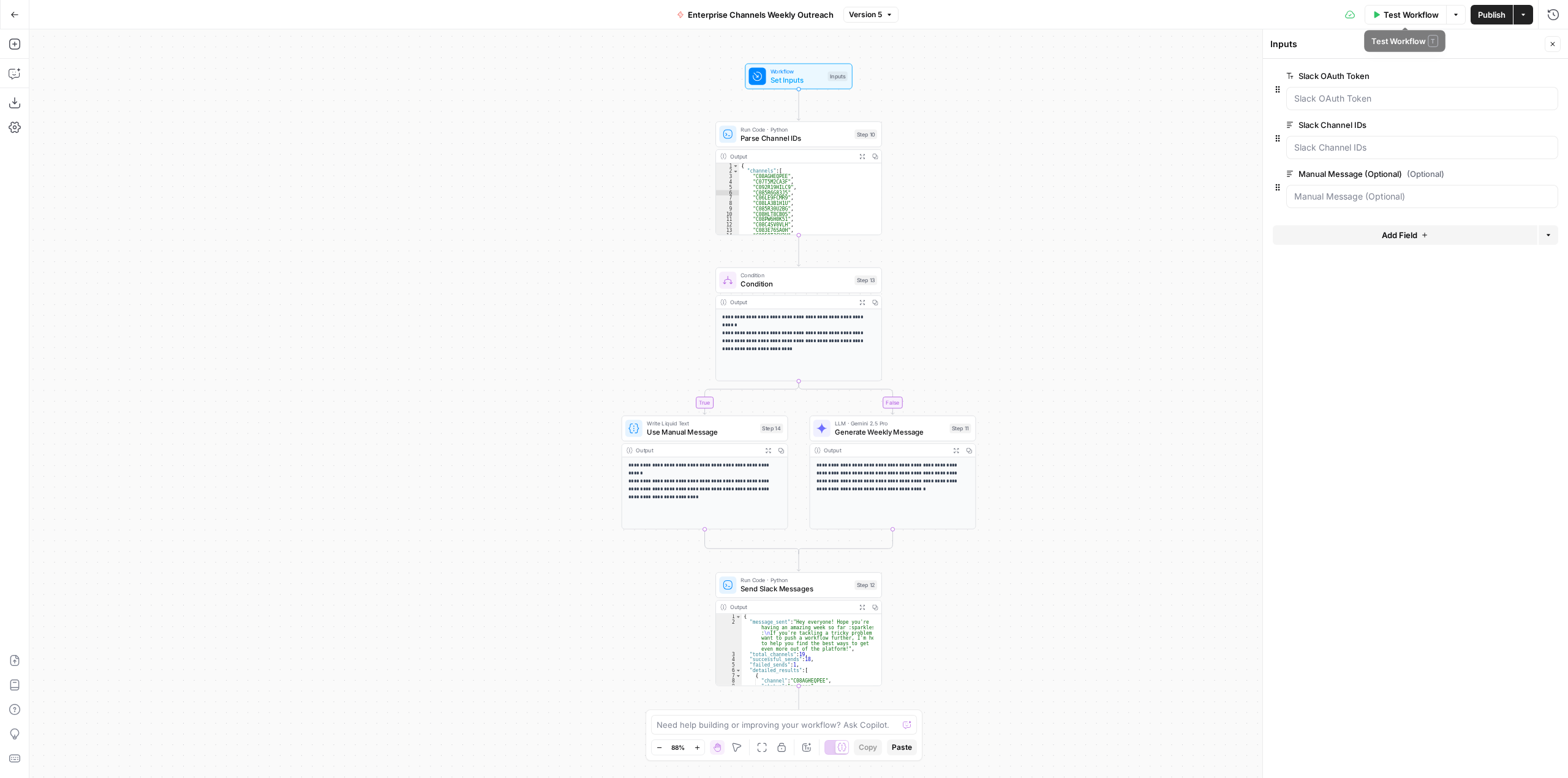
click at [1403, 16] on span "Test Workflow" at bounding box center [1411, 15] width 55 height 12
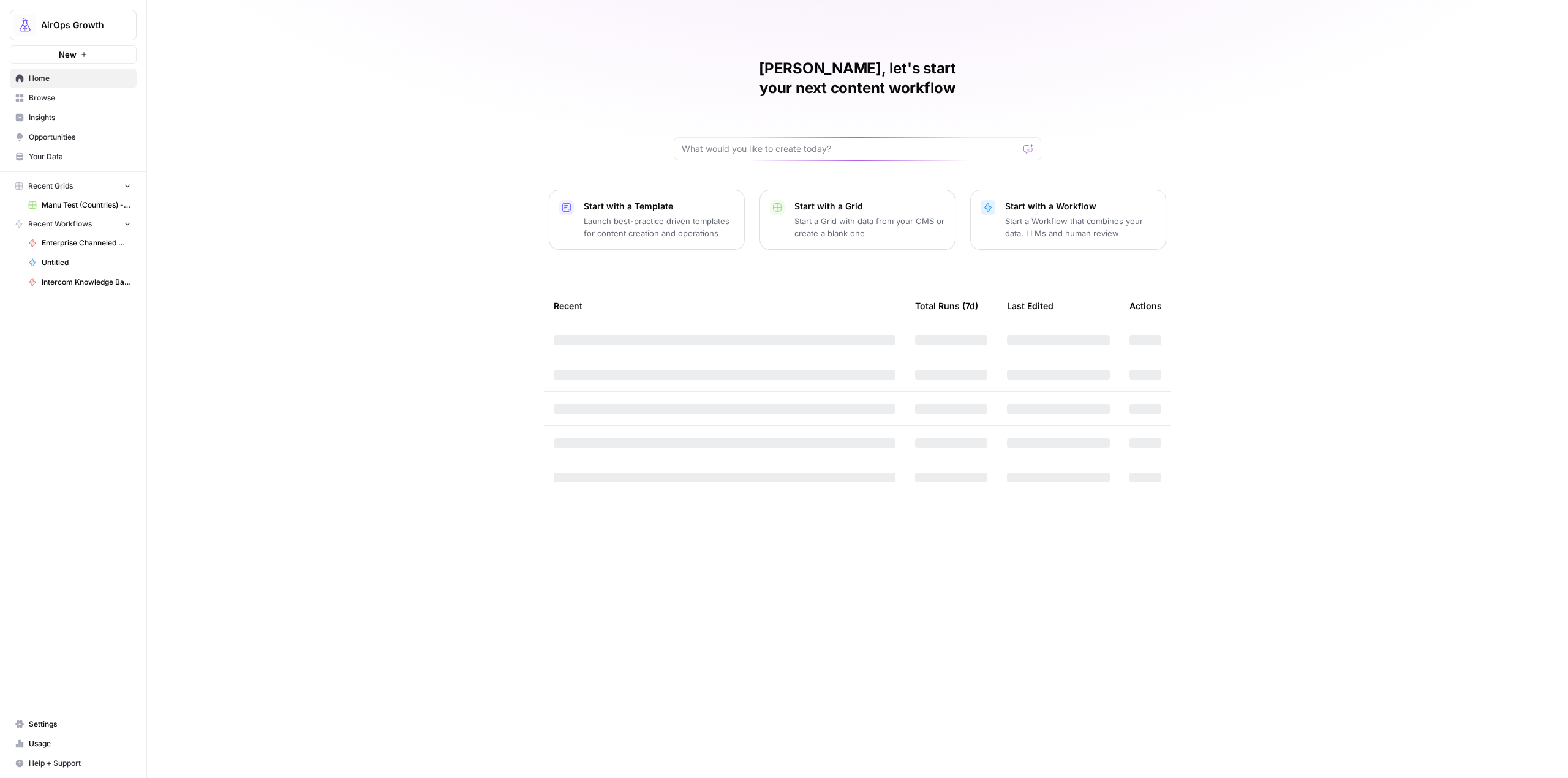
click at [55, 98] on span "Browse" at bounding box center [79, 97] width 103 height 11
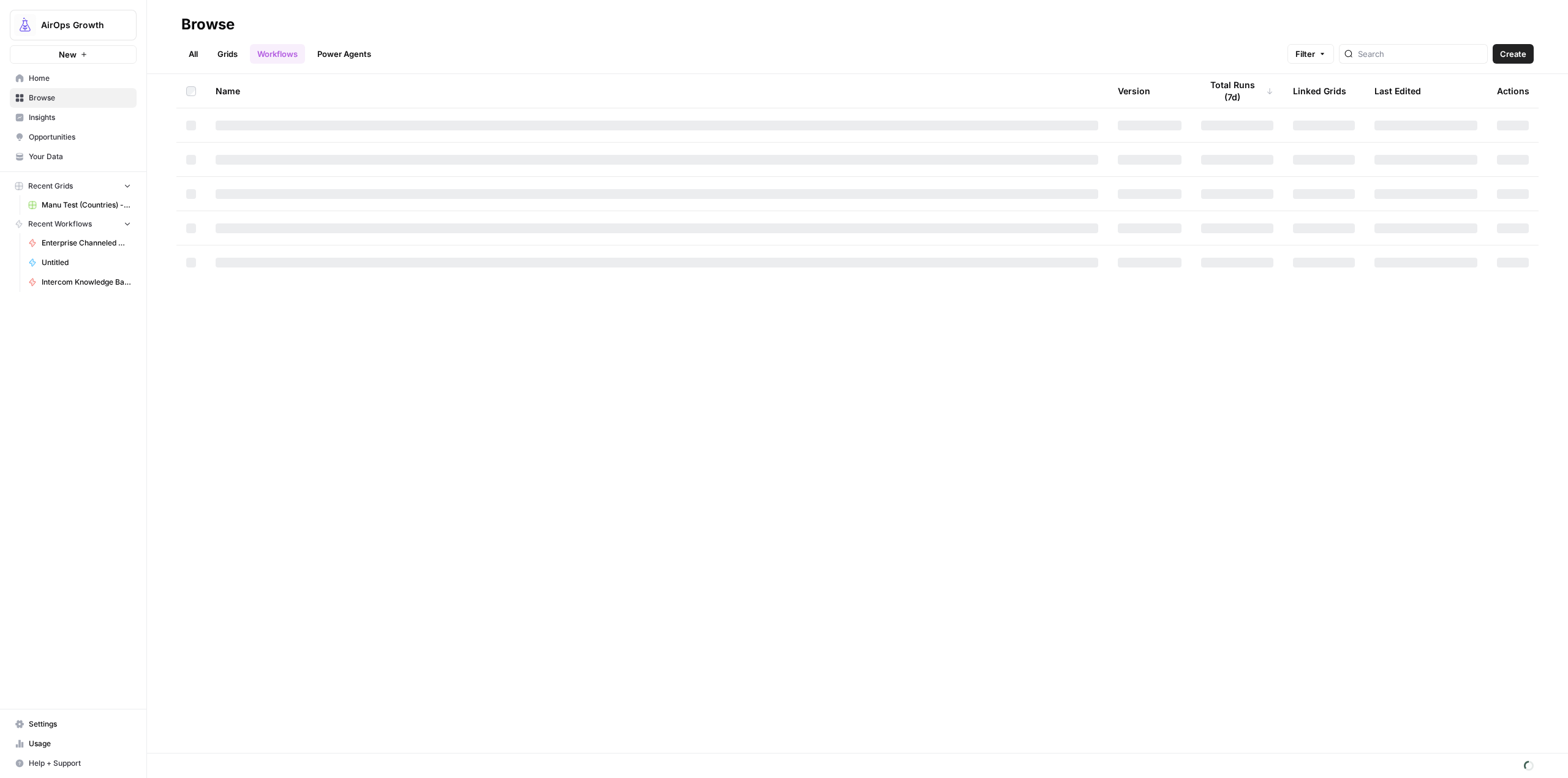
click at [47, 74] on span "Home" at bounding box center [79, 78] width 103 height 11
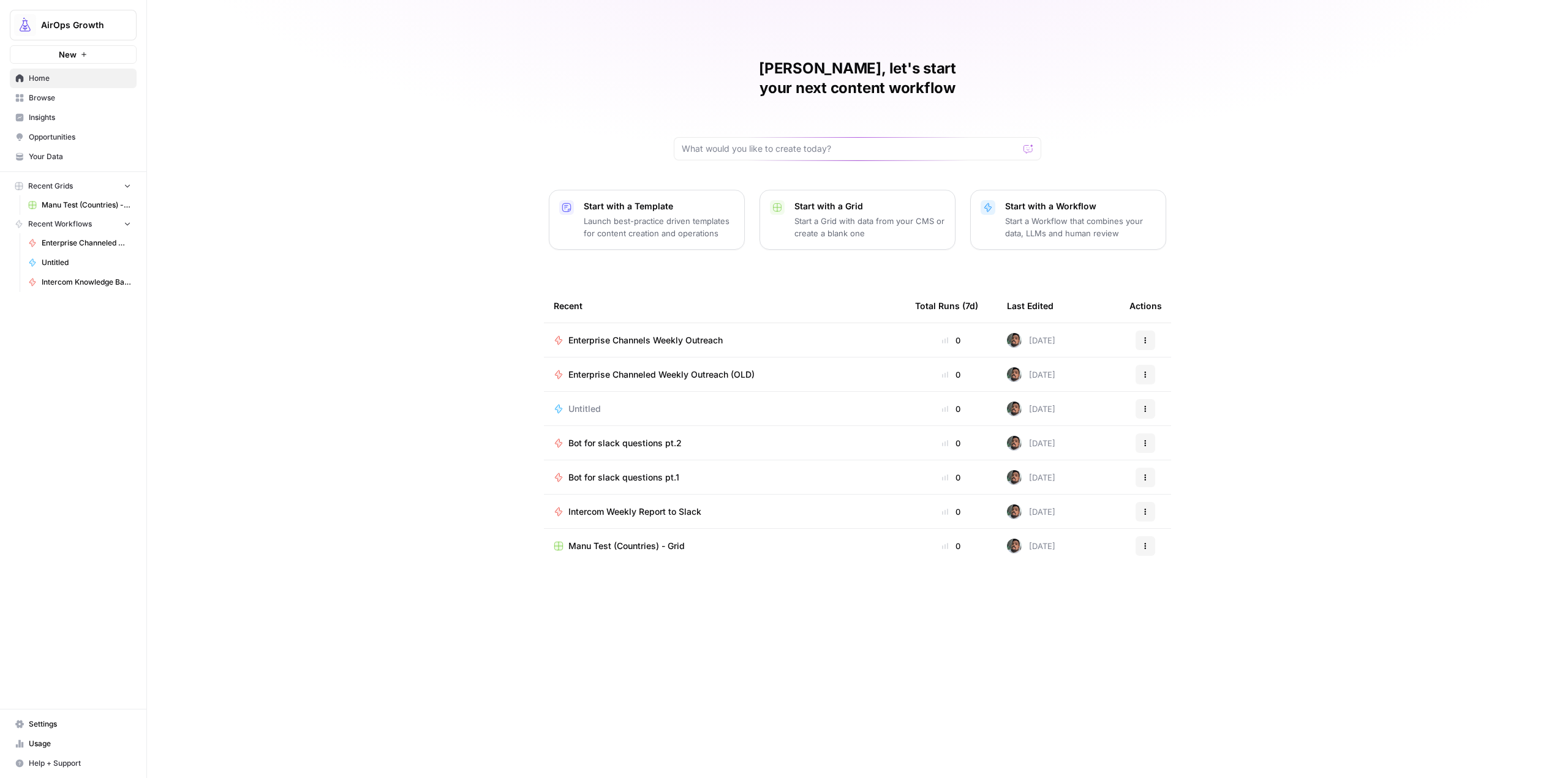
click at [72, 206] on span "Manu Test (Countries) - Grid" at bounding box center [86, 204] width 90 height 11
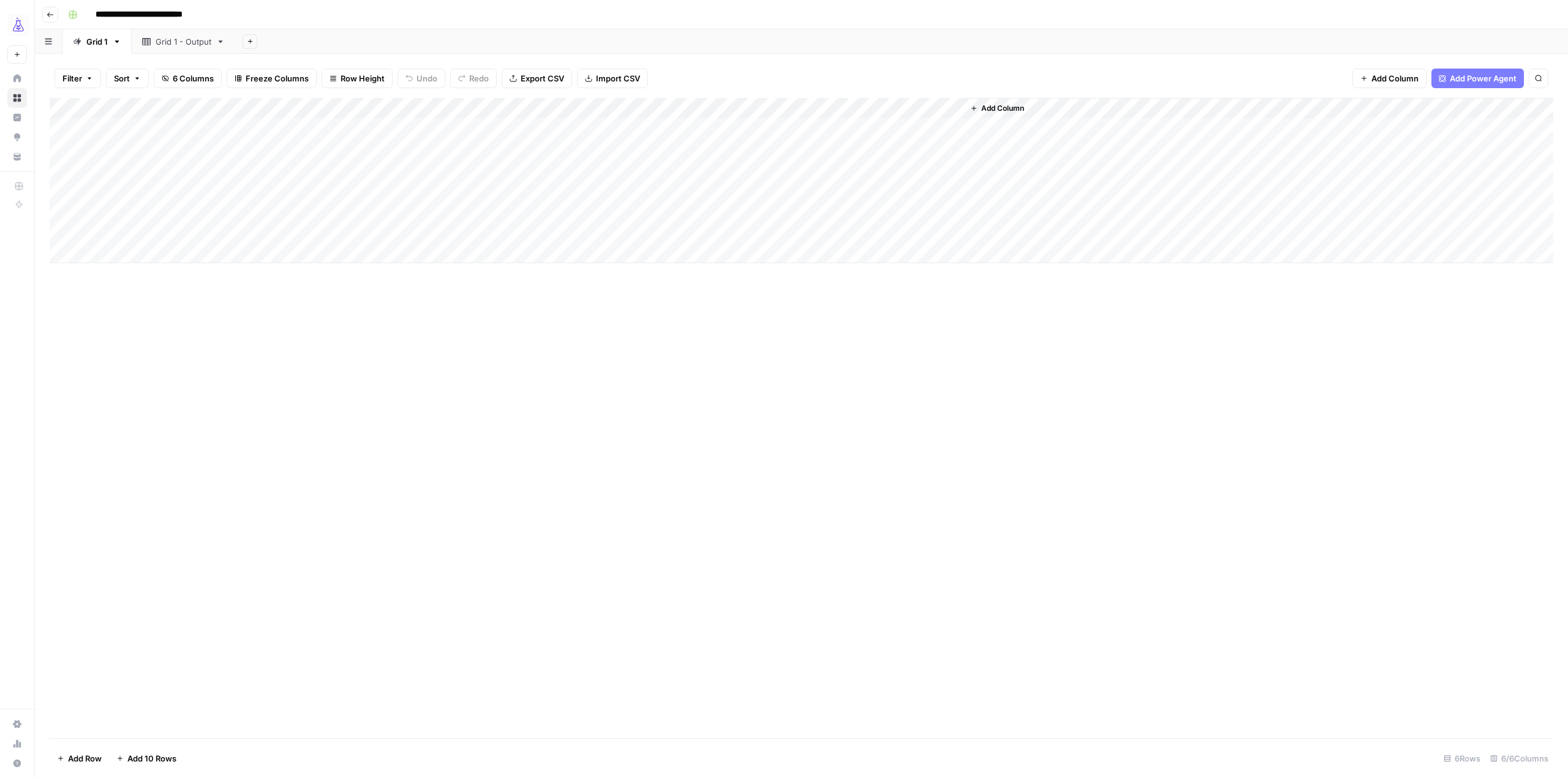
click at [174, 50] on link "Grid 1 - Output" at bounding box center [184, 41] width 104 height 24
click at [90, 48] on link "Grid 1" at bounding box center [97, 41] width 69 height 24
click at [412, 106] on div "Add Column" at bounding box center [801, 181] width 1503 height 166
click at [348, 226] on span "Edit Workflow" at bounding box center [346, 229] width 107 height 12
click at [827, 110] on div "Add Column" at bounding box center [801, 181] width 1503 height 166
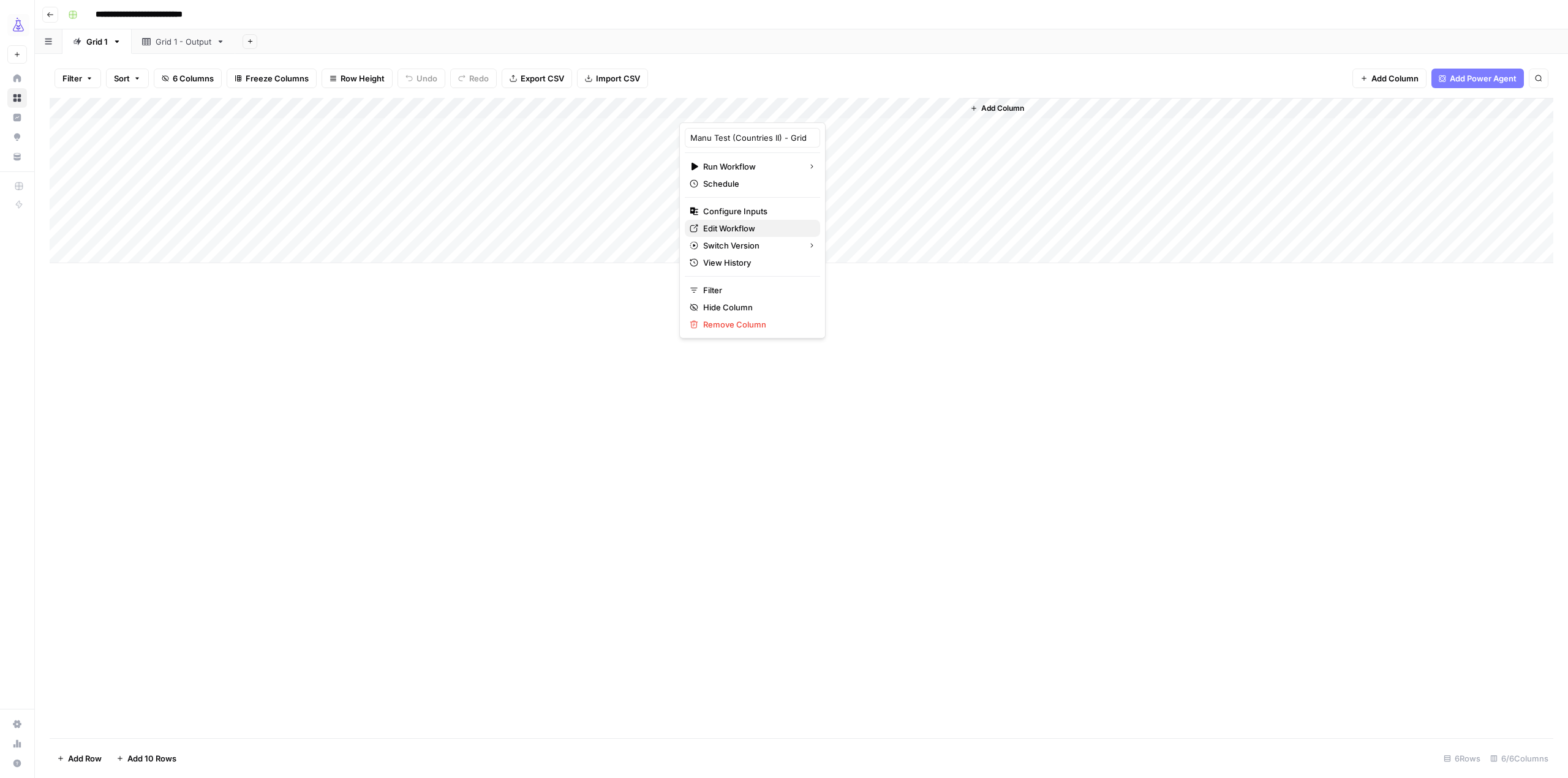
click at [759, 230] on span "Edit Workflow" at bounding box center [757, 229] width 107 height 12
click at [9, 22] on div "AirOps Growth New" at bounding box center [17, 32] width 35 height 64
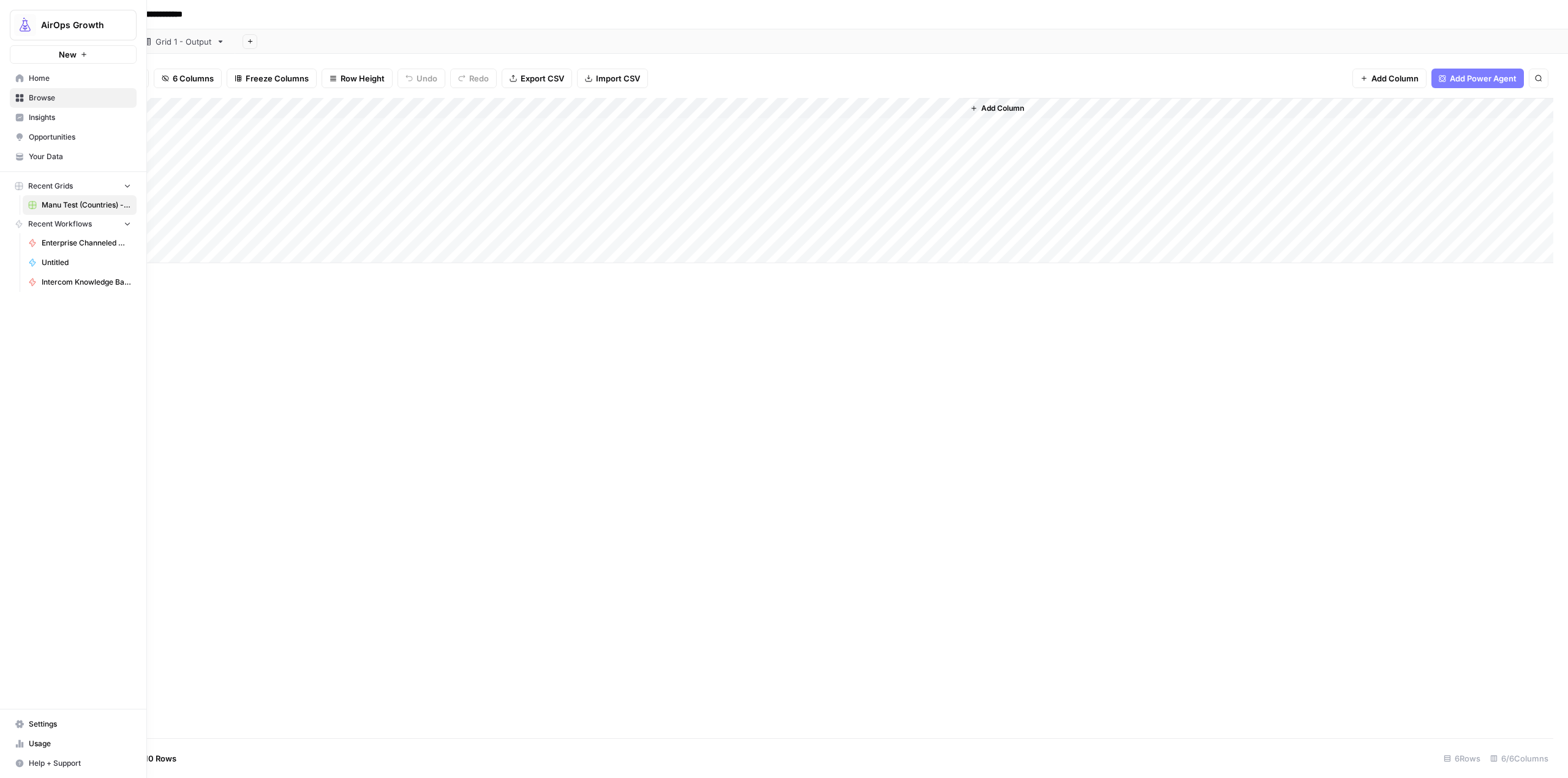
click at [60, 22] on span "AirOps Growth" at bounding box center [79, 25] width 74 height 12
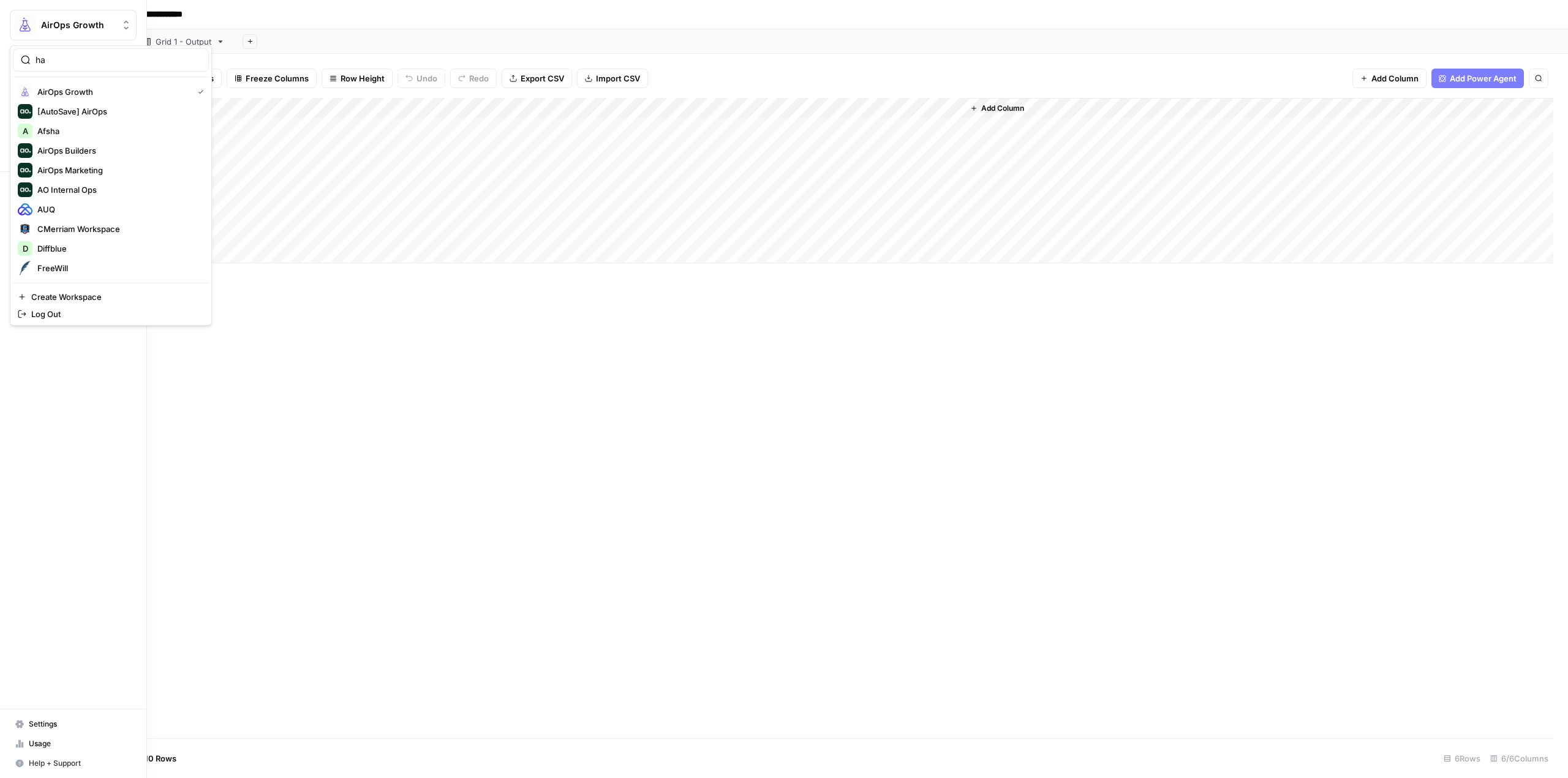
type input "hay"
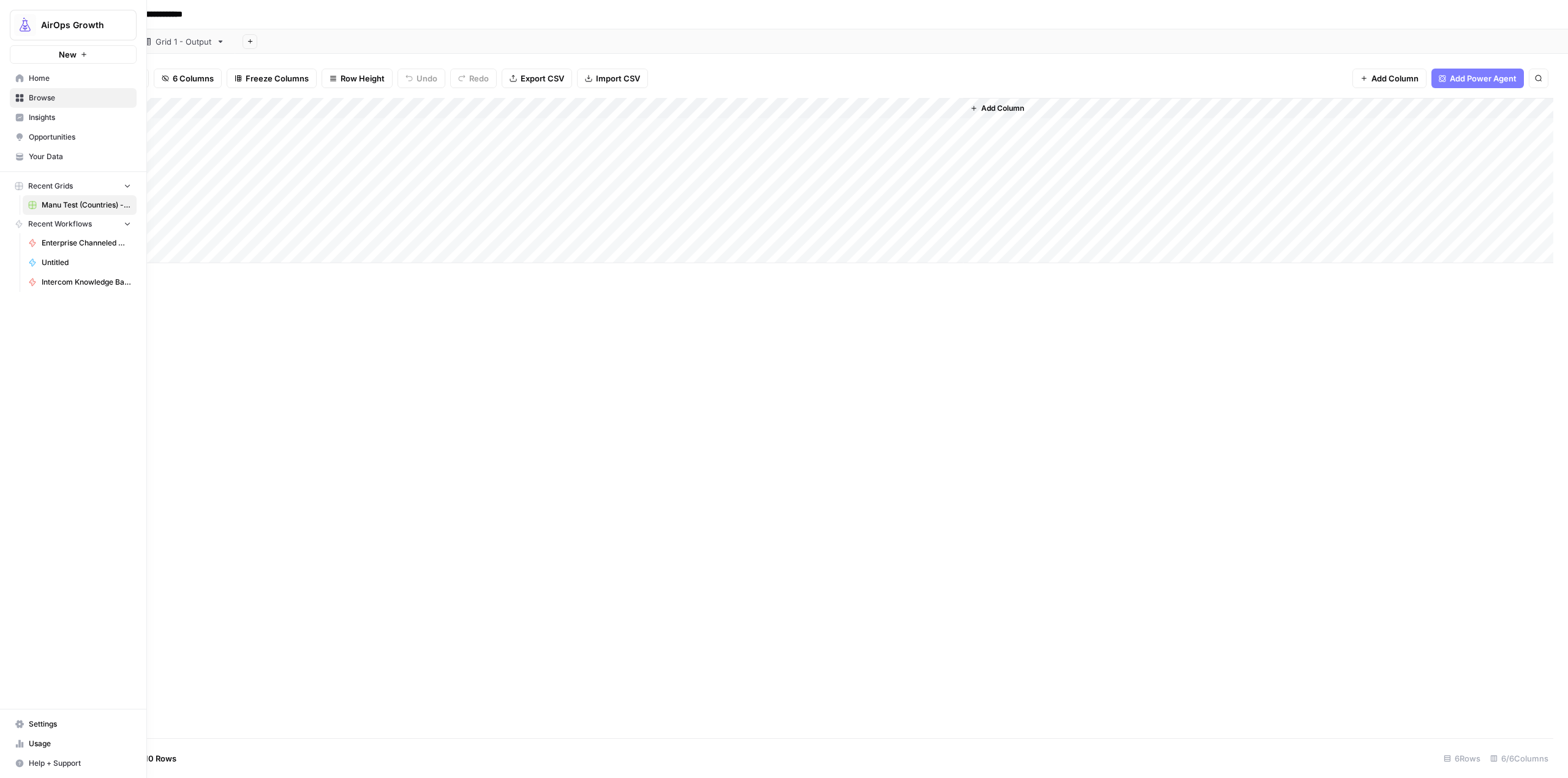
click at [54, 82] on span "Home" at bounding box center [79, 78] width 103 height 11
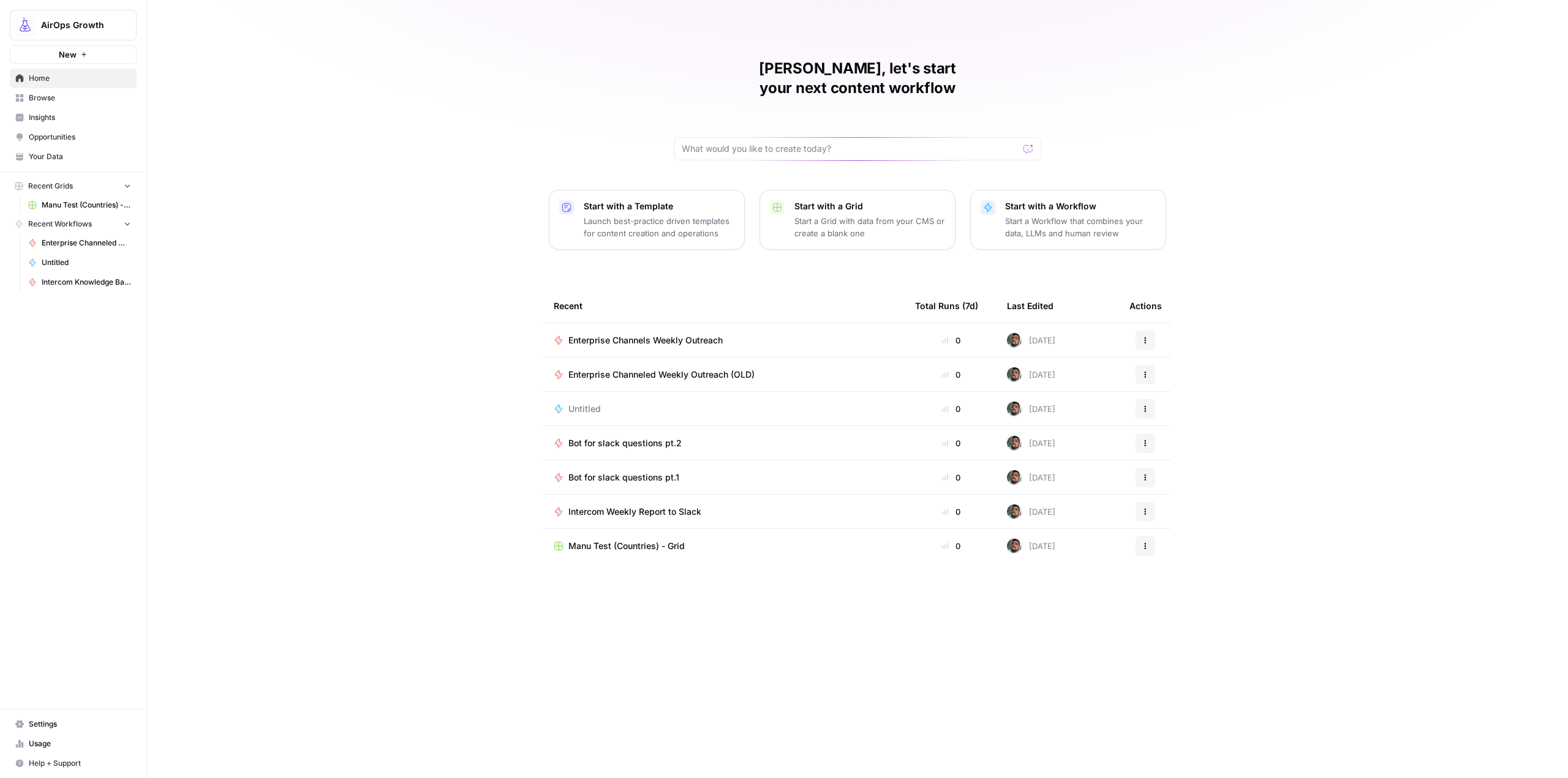
click at [1046, 200] on div "Start with a Workflow Start a Workflow that combines your data, LLMs and human …" at bounding box center [1080, 219] width 151 height 39
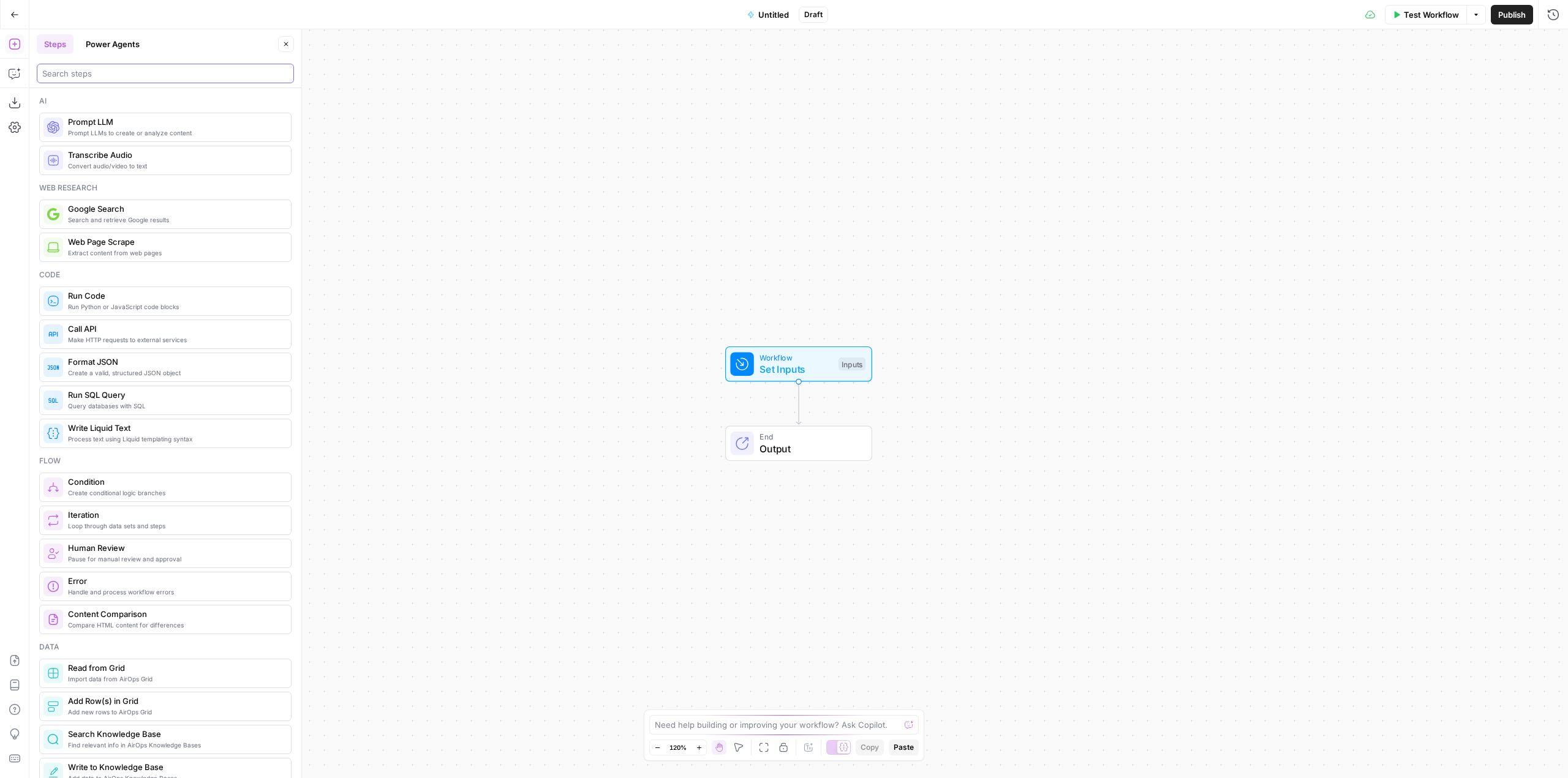
click at [195, 78] on input "search" at bounding box center [165, 73] width 246 height 12
click at [14, 66] on button "Copilot" at bounding box center [15, 73] width 20 height 20
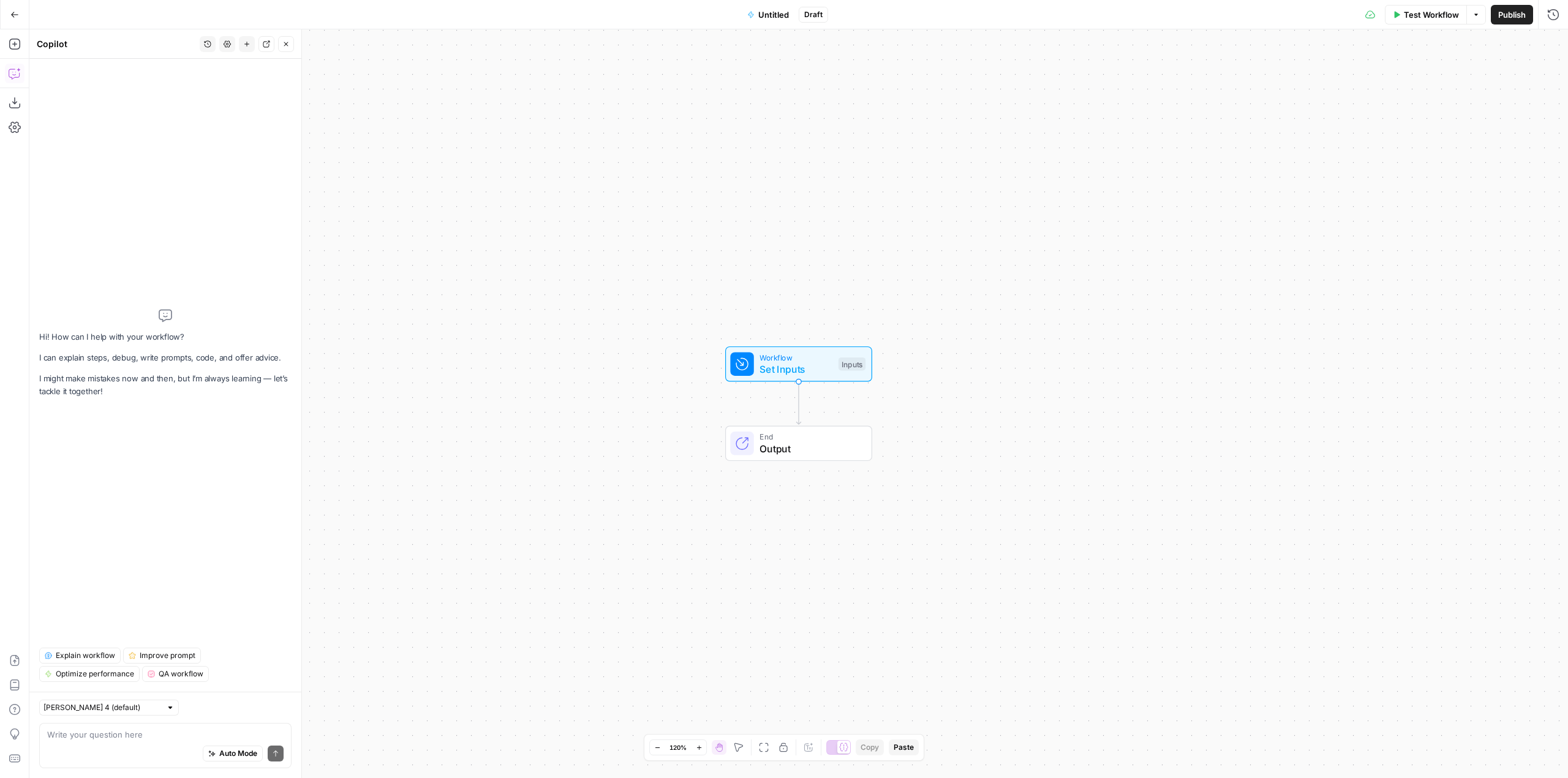
click at [142, 737] on textarea at bounding box center [166, 734] width 236 height 12
type textarea "is it possible to create a workflow that will enrich my data from a knowledge b…"
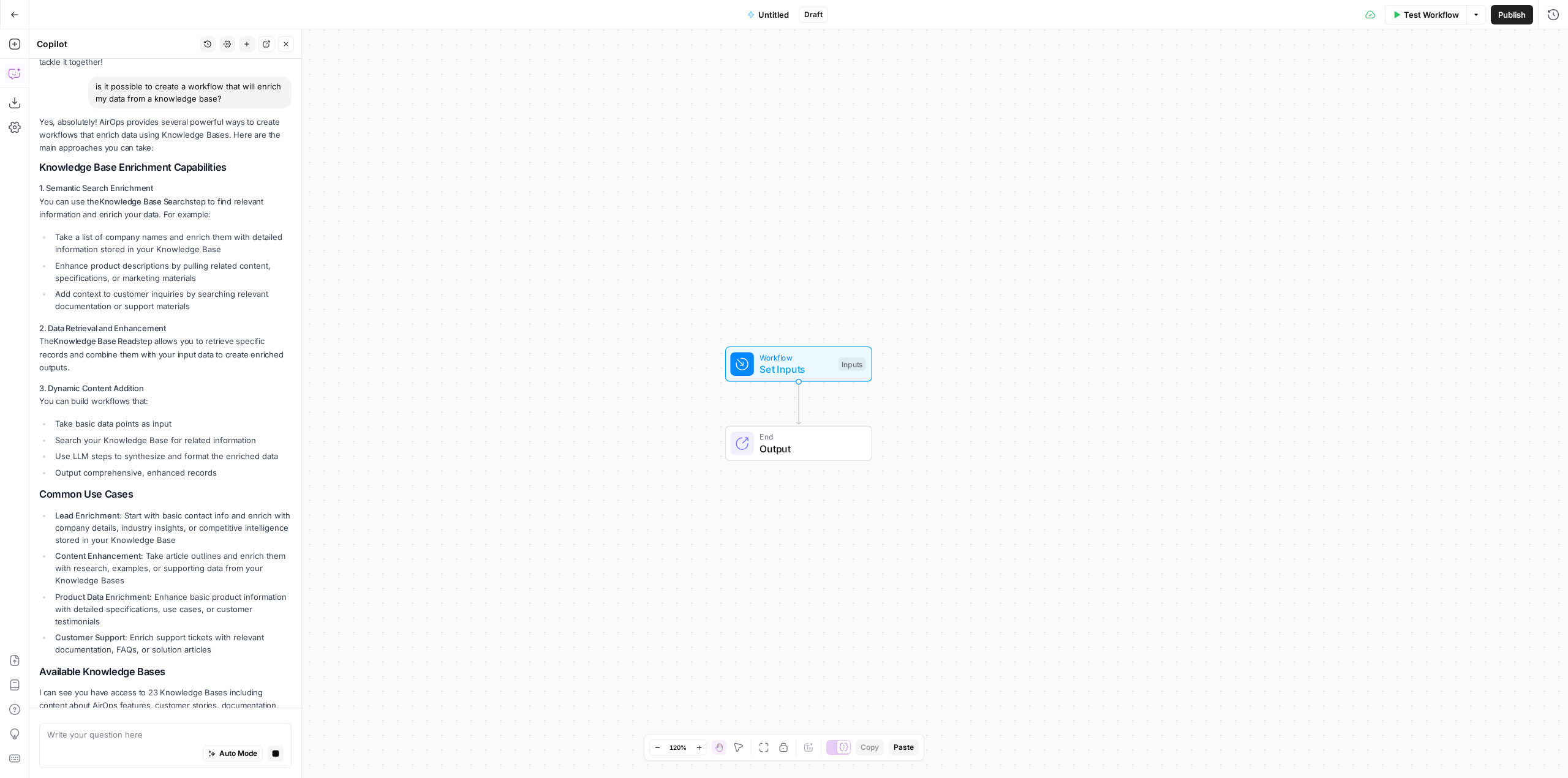
scroll to position [39, 0]
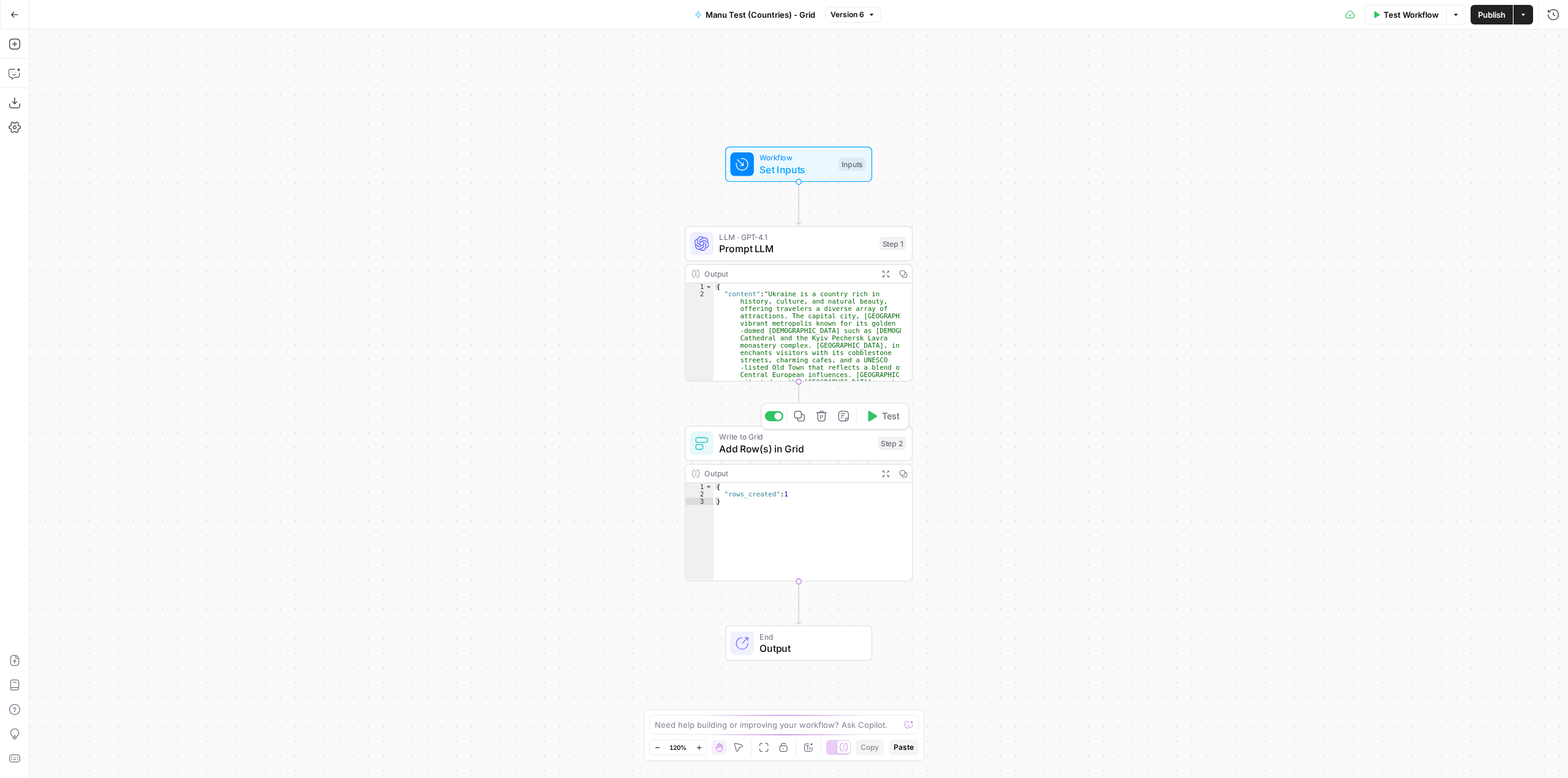
click at [832, 457] on div "Write to Grid Add Row(s) in Grid Step 2 Copy step Delete step Add Note Test" at bounding box center [798, 443] width 228 height 35
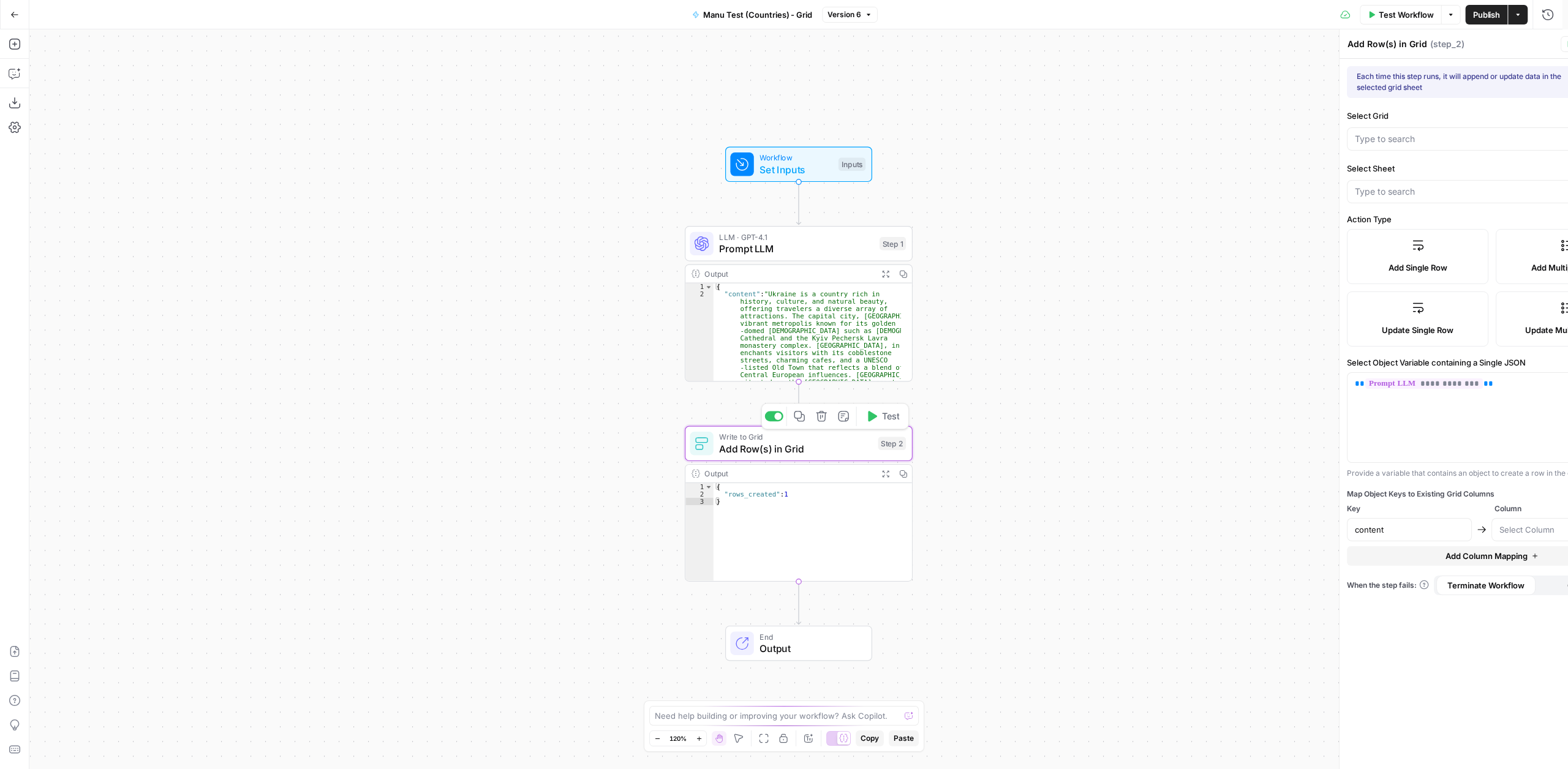
type input "Grid 1 Output"
type input "Manu Test (Countries) - Grid"
type input "Grid 1 - Output"
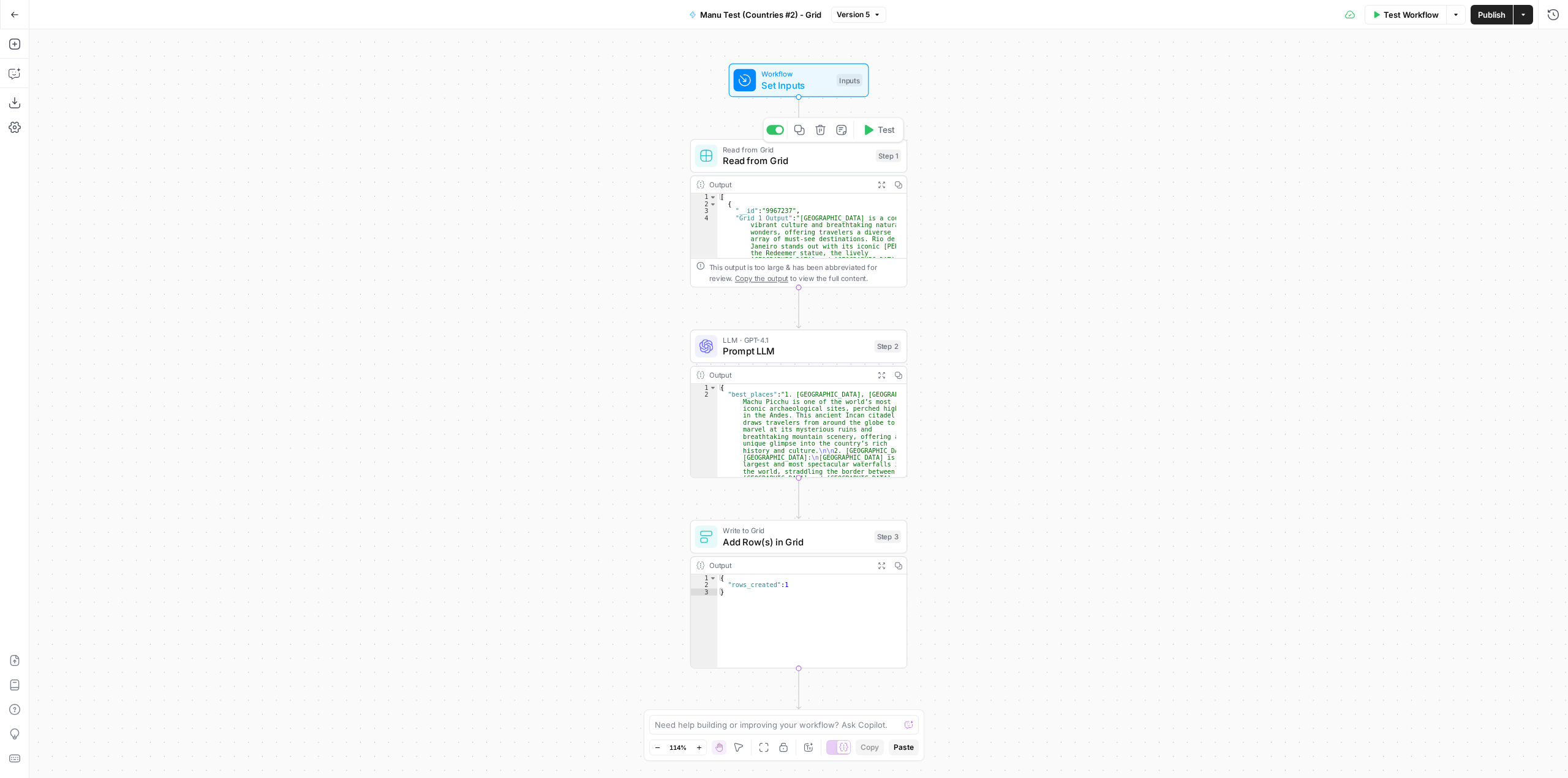
click at [814, 168] on div "Read from Grid Read from Grid Step 1 Copy step Delete step Add Note Test" at bounding box center [799, 155] width 217 height 34
type input "Manu Test (Countries) - Grid"
type input "Grid 1 - Output"
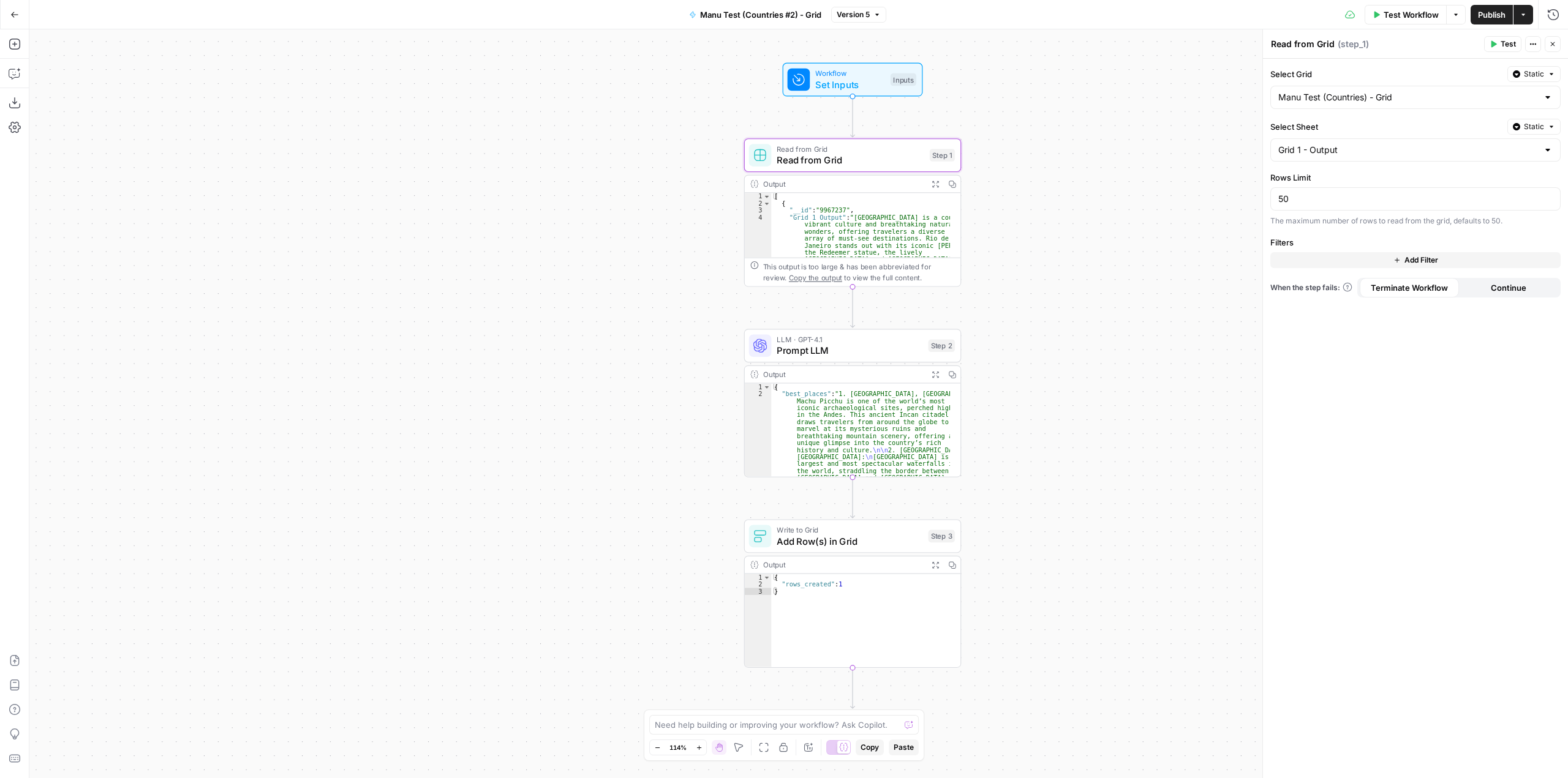
drag, startPoint x: 1136, startPoint y: 295, endPoint x: 1255, endPoint y: 292, distance: 119.0
click at [1251, 291] on div "Workflow Set Inputs Inputs Read from Grid Read from Grid Step 1 Output Expand O…" at bounding box center [798, 404] width 1539 height 749
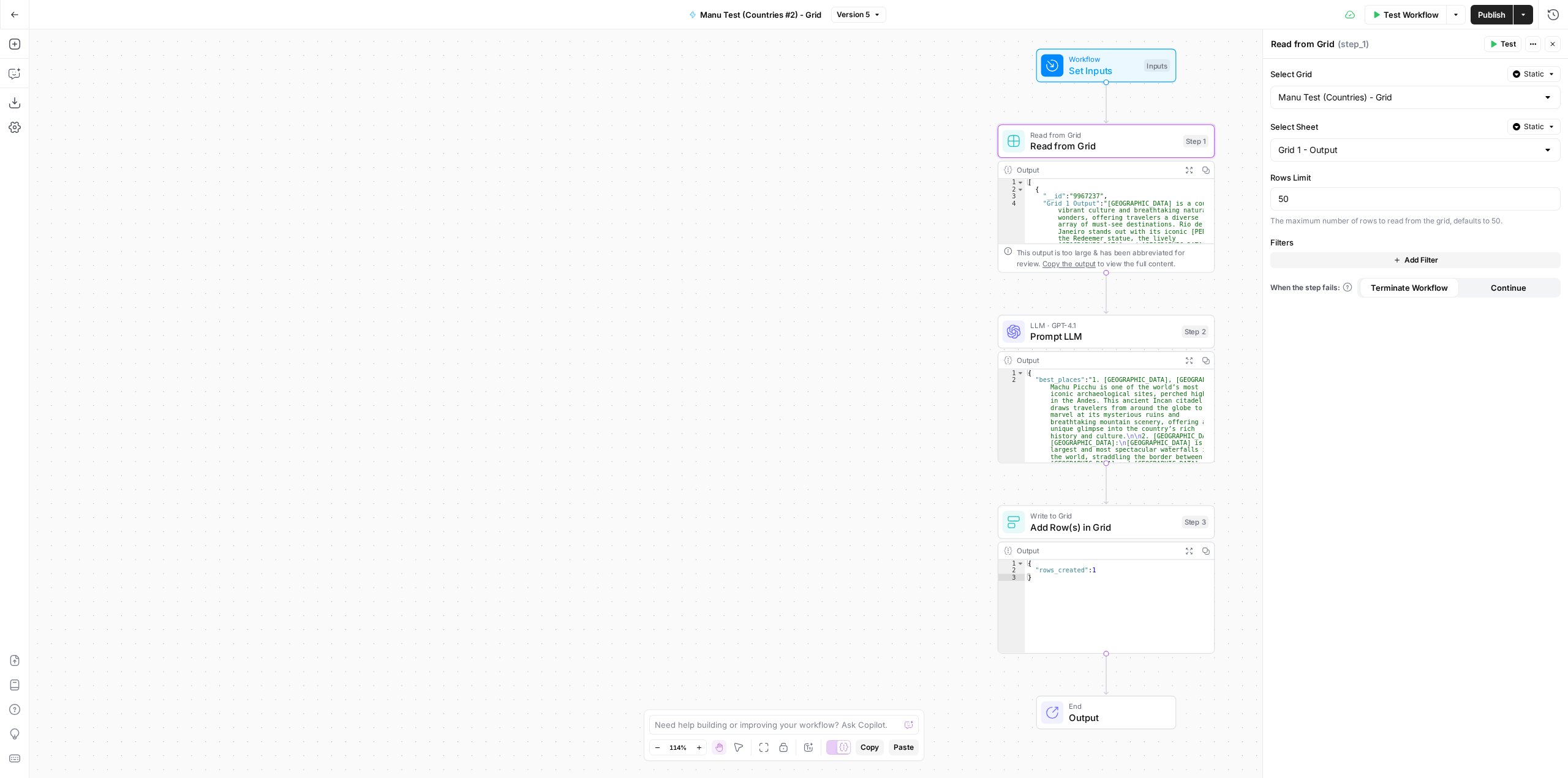
drag, startPoint x: 1043, startPoint y: 352, endPoint x: 1233, endPoint y: 342, distance: 190.3
click at [1233, 342] on div "Workflow Set Inputs Inputs Read from Grid Read from Grid Step 1 Output Expand O…" at bounding box center [798, 404] width 1539 height 749
